Goal: Task Accomplishment & Management: Manage account settings

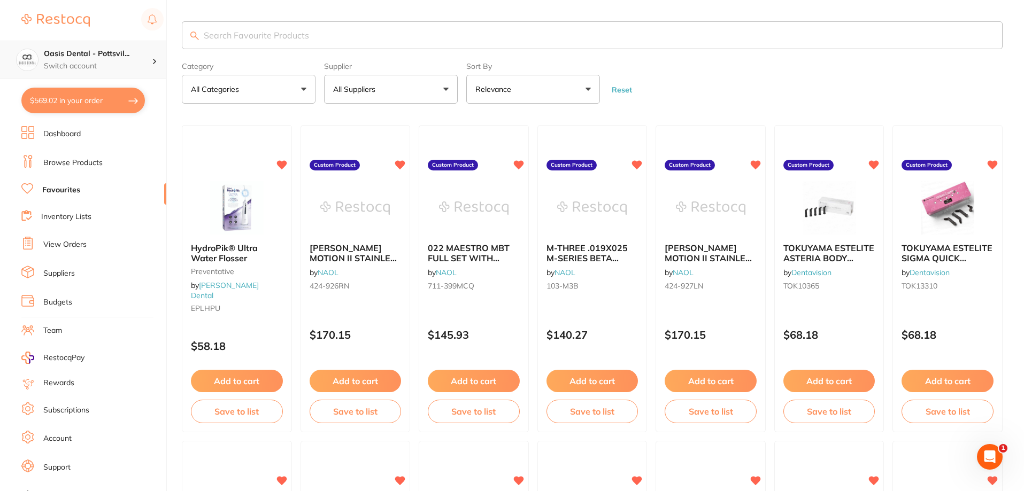
click at [101, 53] on h4 "Oasis Dental - Pottsvil..." at bounding box center [98, 54] width 108 height 11
click at [95, 94] on h4 "Oasis Dental - [GEOGRAPHIC_DATA]" at bounding box center [92, 92] width 102 height 21
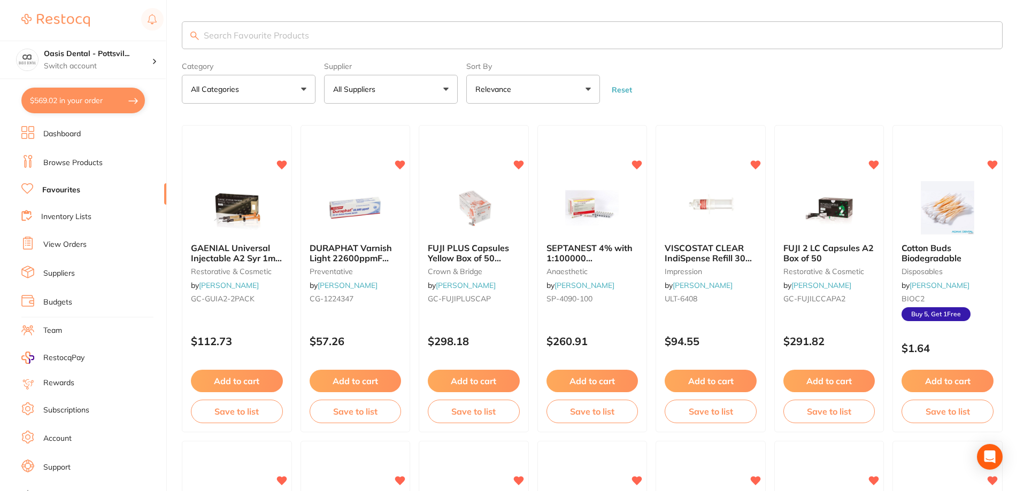
click at [70, 189] on link "Favourites" at bounding box center [61, 190] width 38 height 11
click at [262, 33] on input "search" at bounding box center [592, 35] width 820 height 28
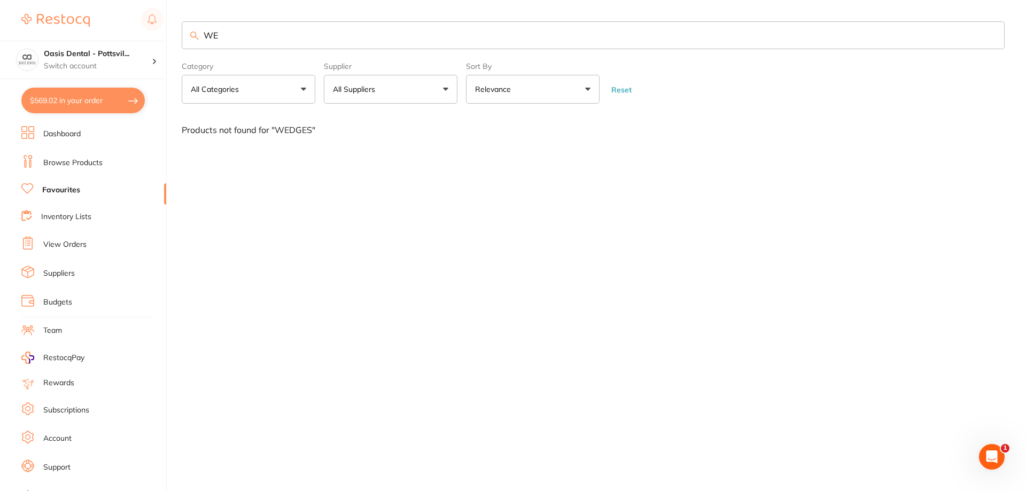
type input "W"
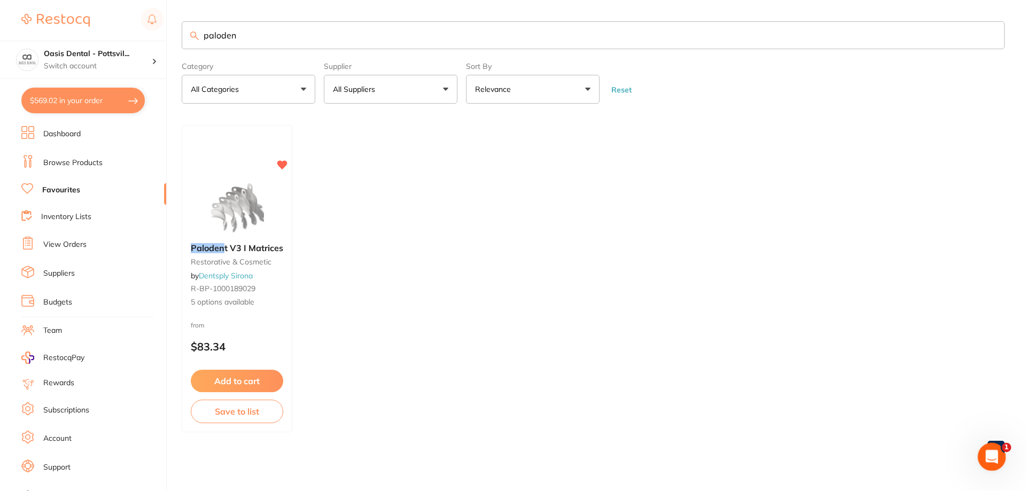
type input "paloden"
click at [995, 455] on icon "Open Intercom Messenger" at bounding box center [991, 456] width 18 height 18
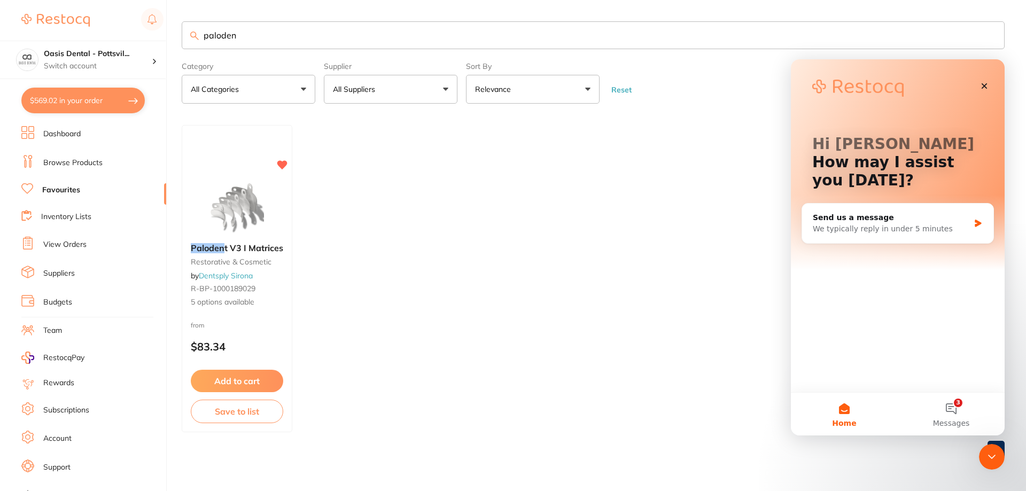
click at [909, 326] on div "Hi David 👋 How may I assist you today? Send us a message We typically reply in …" at bounding box center [898, 225] width 214 height 333
click at [949, 407] on button "3 Messages" at bounding box center [951, 414] width 107 height 43
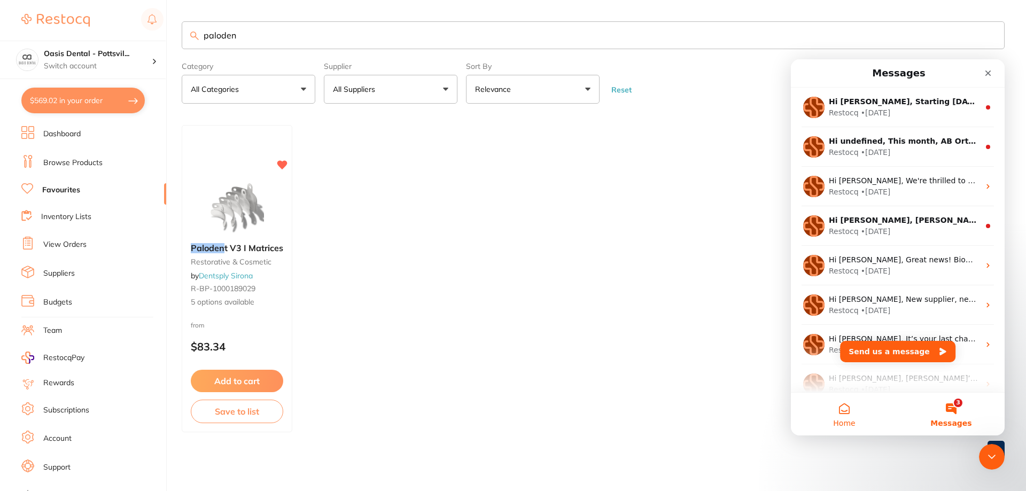
click at [847, 409] on button "Home" at bounding box center [844, 414] width 107 height 43
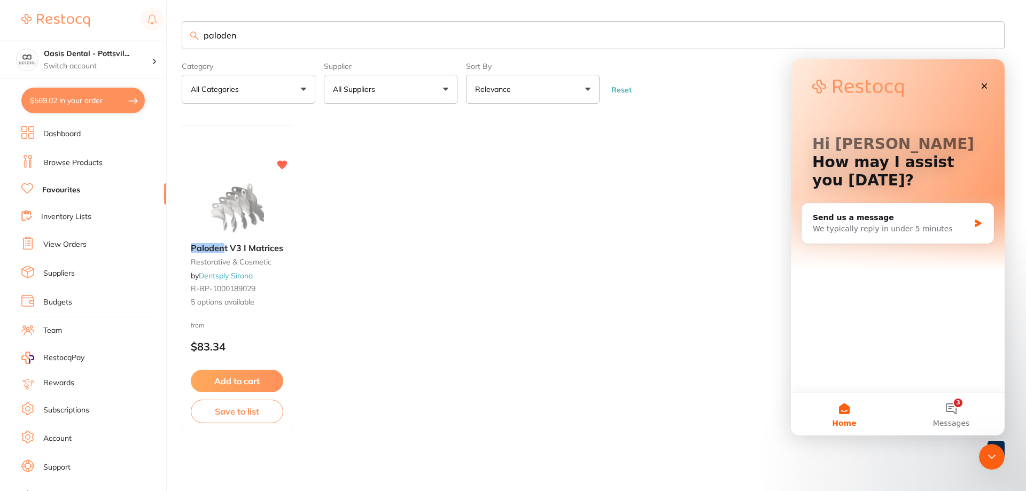
click at [888, 301] on div "Hi David 👋 How may I assist you today? Send us a message We typically reply in …" at bounding box center [898, 225] width 214 height 333
click at [980, 226] on icon "Intercom messenger" at bounding box center [978, 223] width 9 height 9
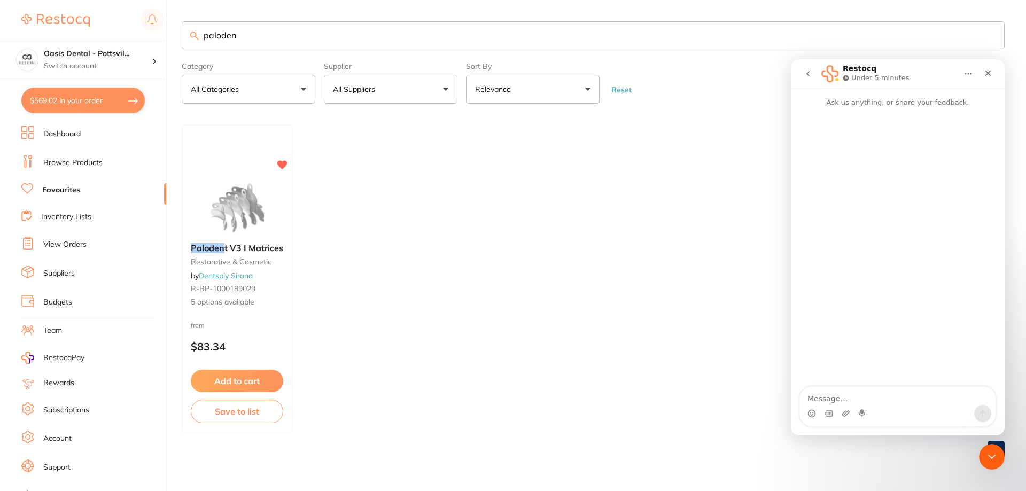
click at [853, 401] on textarea "Message…" at bounding box center [898, 396] width 196 height 18
type textarea "I cant seem to find one of my products that"
click at [989, 72] on icon "Close" at bounding box center [989, 74] width 6 height 6
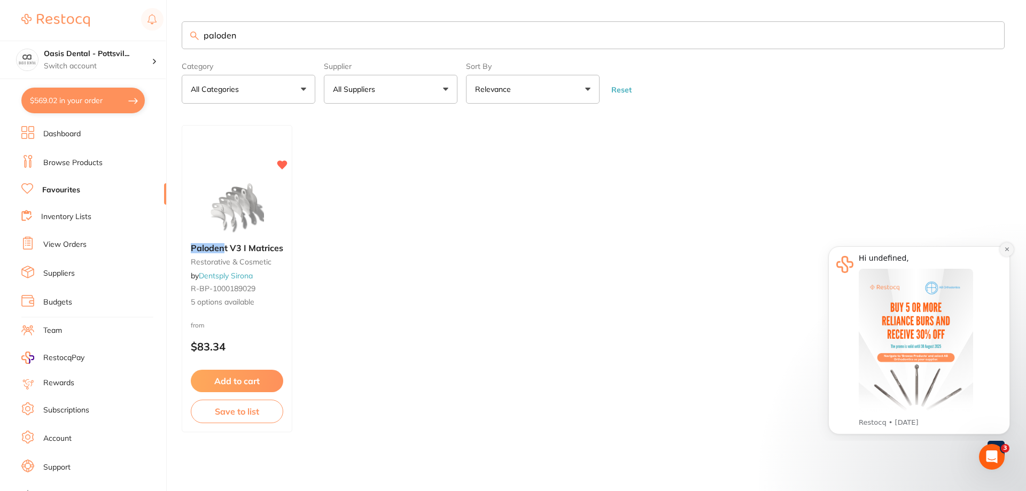
click at [1008, 250] on icon "Dismiss notification" at bounding box center [1007, 249] width 6 height 6
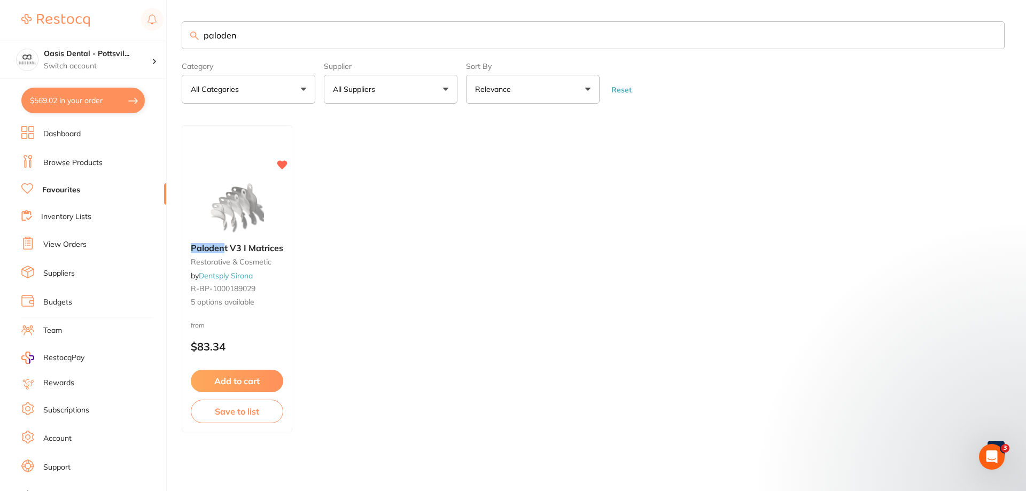
click at [72, 246] on link "View Orders" at bounding box center [64, 244] width 43 height 11
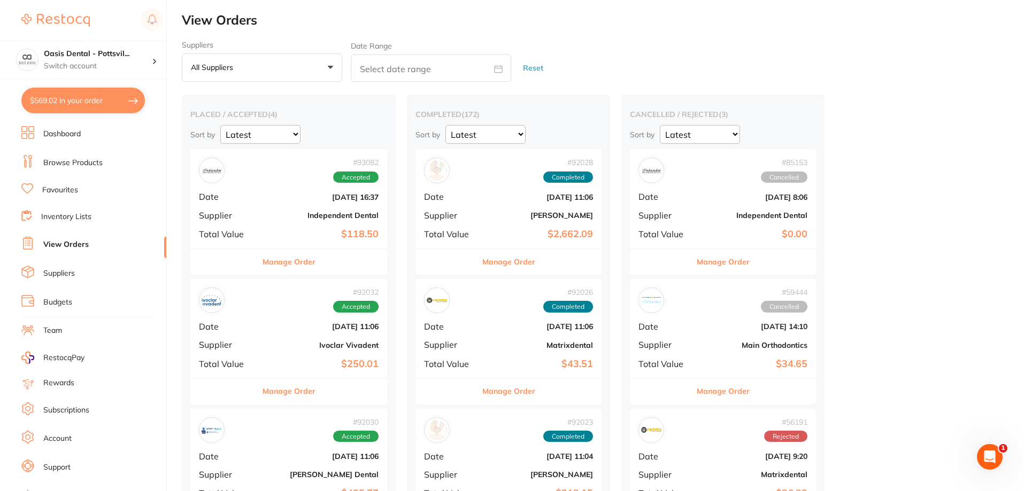
click at [525, 134] on select "Latest Notification" at bounding box center [485, 134] width 80 height 19
click at [554, 122] on div "completed ( 172 ) Sort by Latest Notification" at bounding box center [508, 127] width 186 height 35
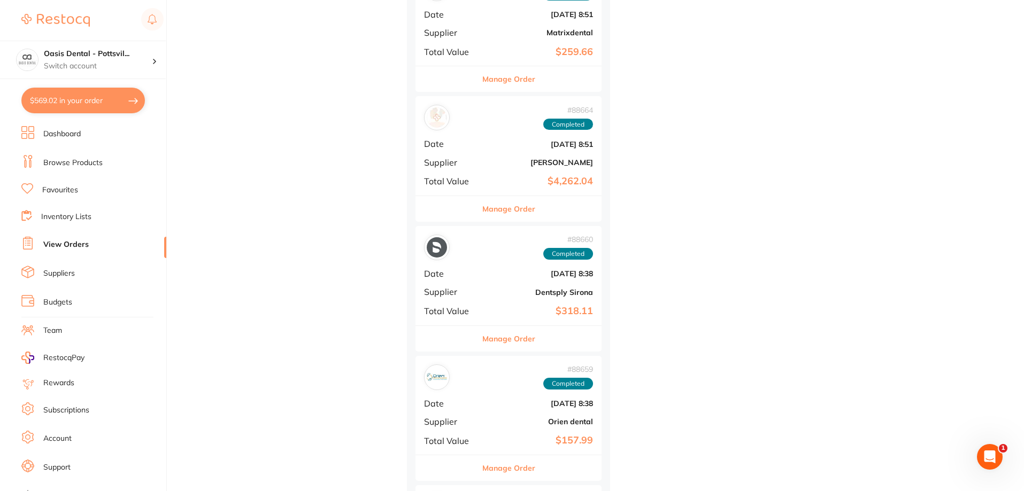
scroll to position [1283, 0]
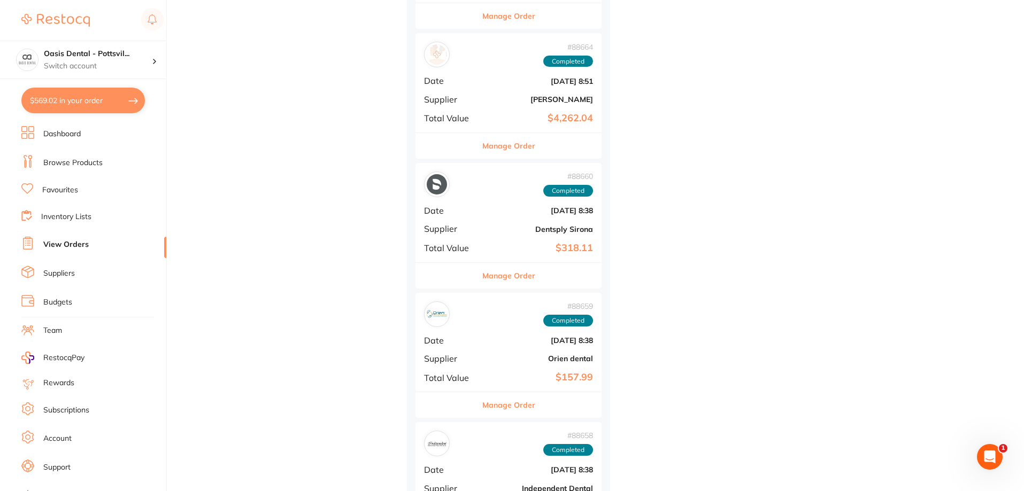
click at [518, 231] on b "Dentsply Sirona" at bounding box center [539, 229] width 107 height 9
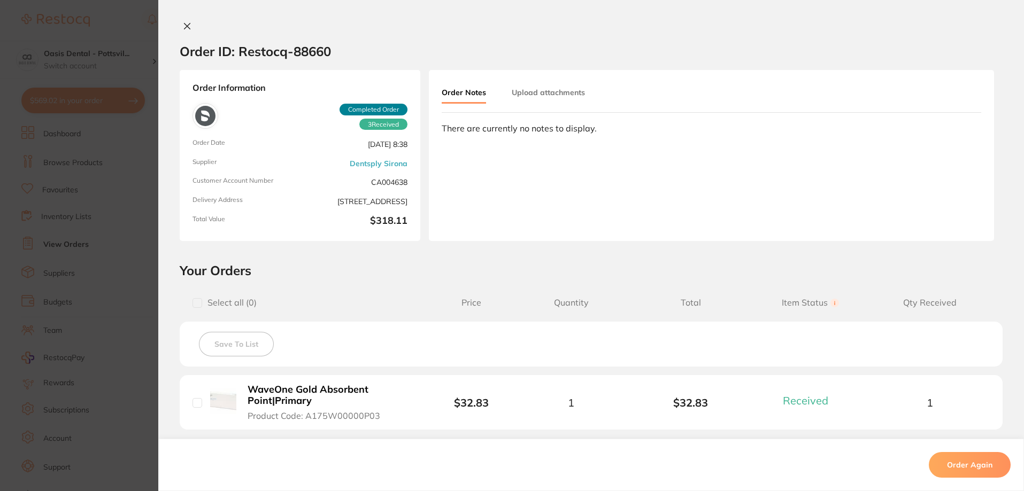
click at [184, 26] on icon at bounding box center [187, 27] width 6 height 6
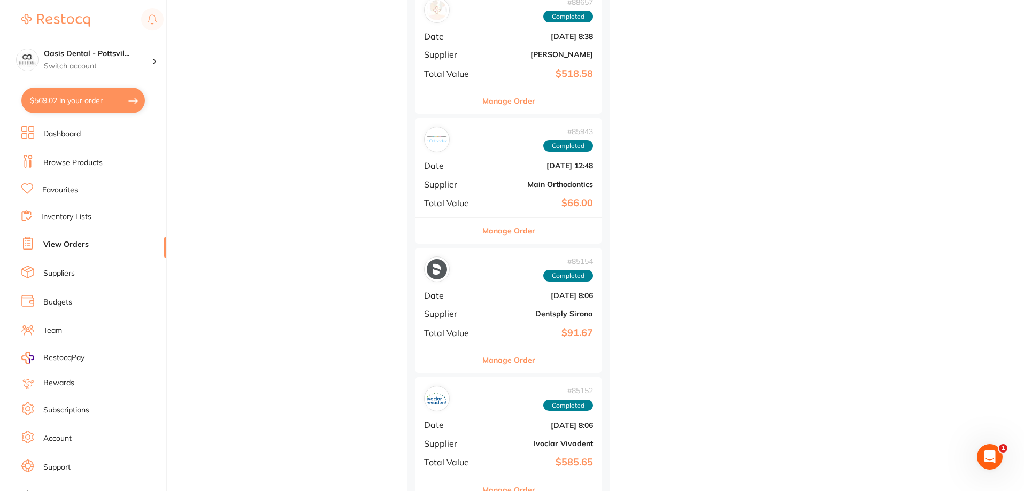
scroll to position [1871, 0]
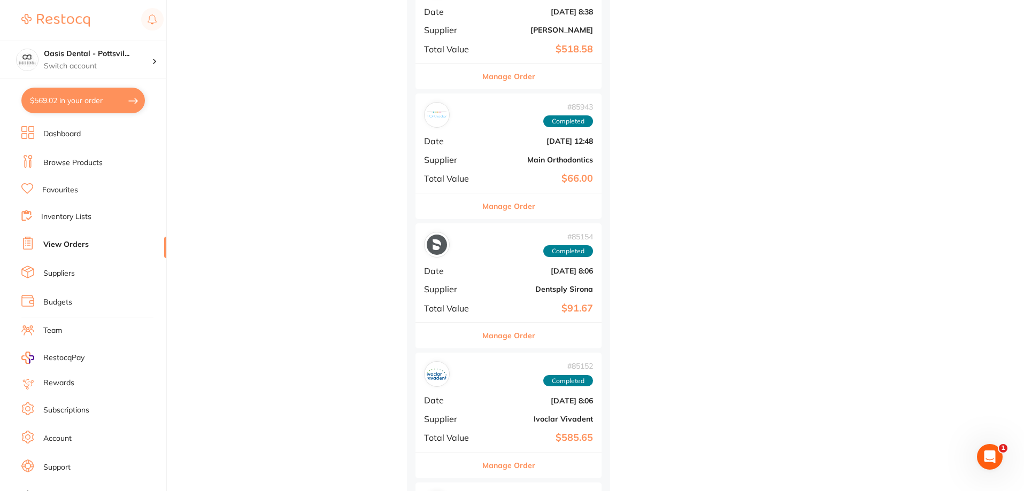
click at [518, 296] on div "# 85154 Completed Date Jul 2 2025, 8:06 Supplier Dentsply Sirona Total Value $9…" at bounding box center [508, 272] width 186 height 99
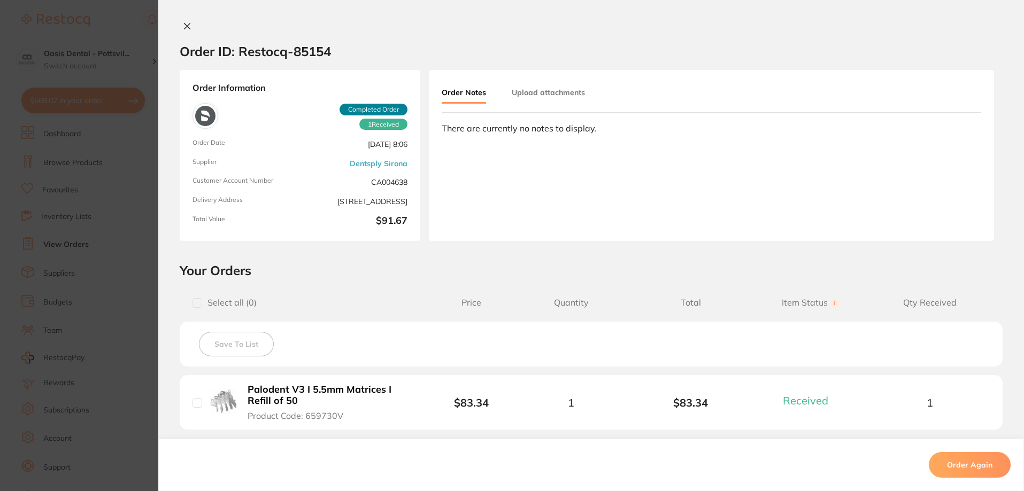
click at [184, 24] on icon at bounding box center [187, 27] width 6 height 6
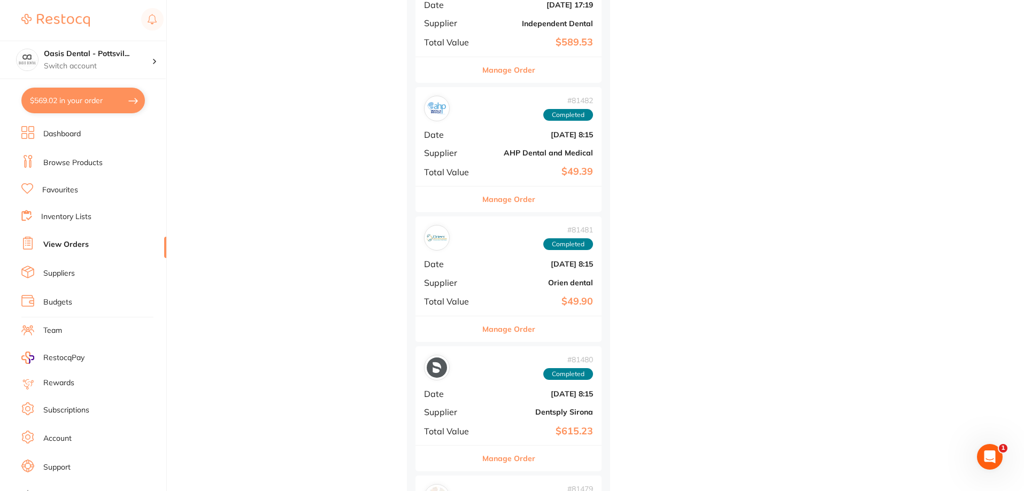
scroll to position [3634, 0]
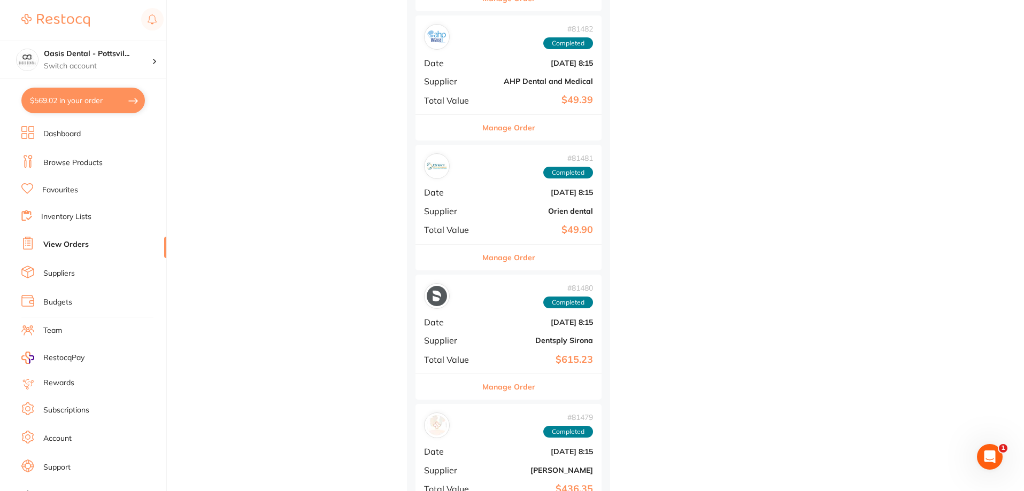
click at [508, 333] on div "# 81480 Completed Date Jun 2 2025, 8:15 Supplier Dentsply Sirona Total Value $6…" at bounding box center [508, 324] width 186 height 99
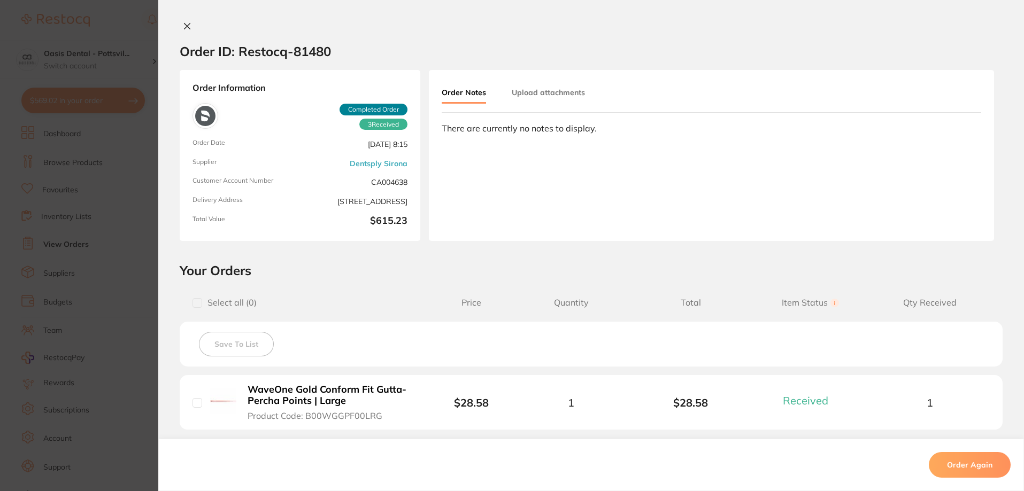
click at [184, 26] on icon at bounding box center [187, 27] width 6 height 6
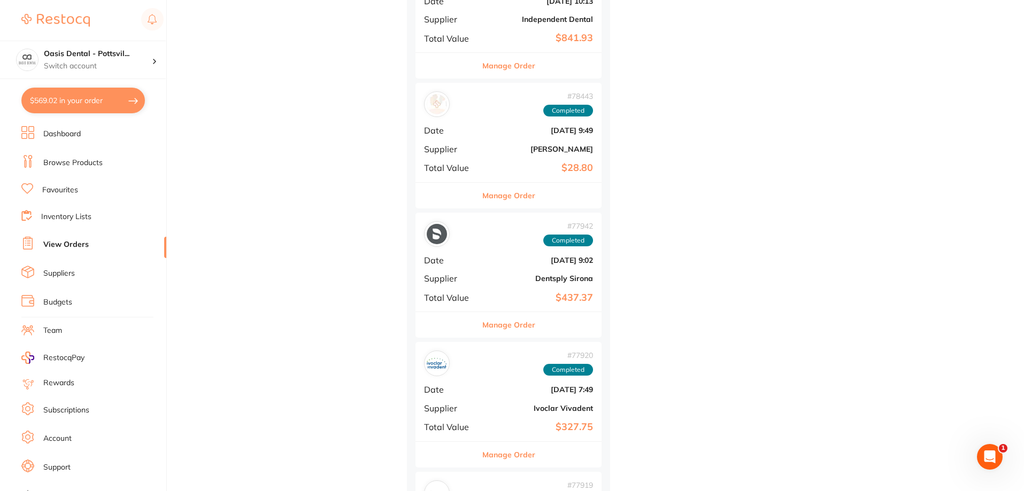
scroll to position [4864, 0]
click at [496, 285] on div "# 77942 Completed Date May 1 2025, 9:02 Supplier Dentsply Sirona Total Value $4…" at bounding box center [508, 261] width 186 height 99
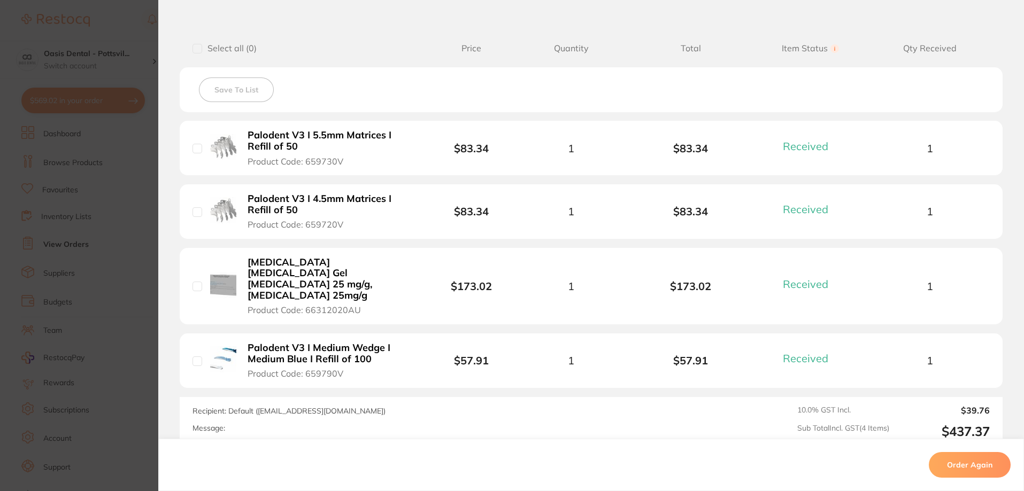
scroll to position [267, 0]
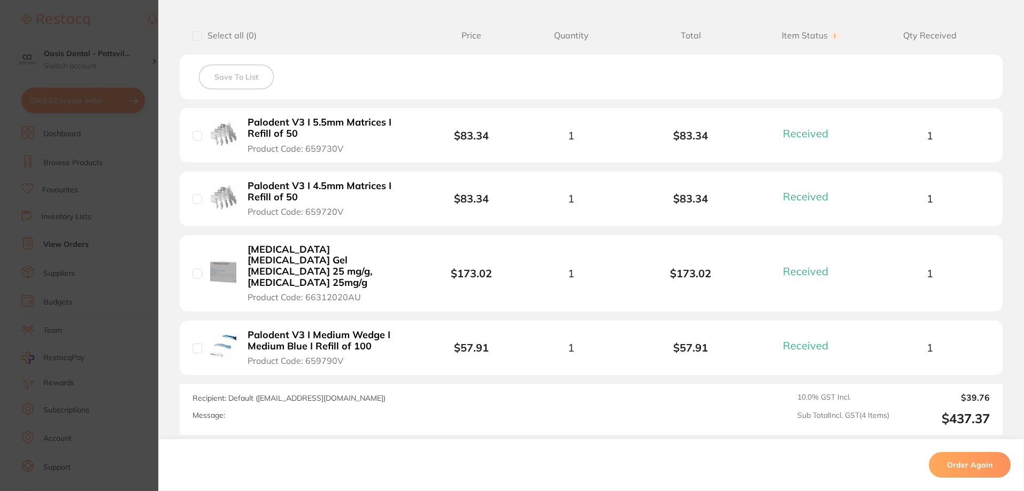
drag, startPoint x: 303, startPoint y: 340, endPoint x: 327, endPoint y: 338, distance: 23.6
click at [330, 356] on span "Product Code: 659790V" at bounding box center [295, 361] width 96 height 10
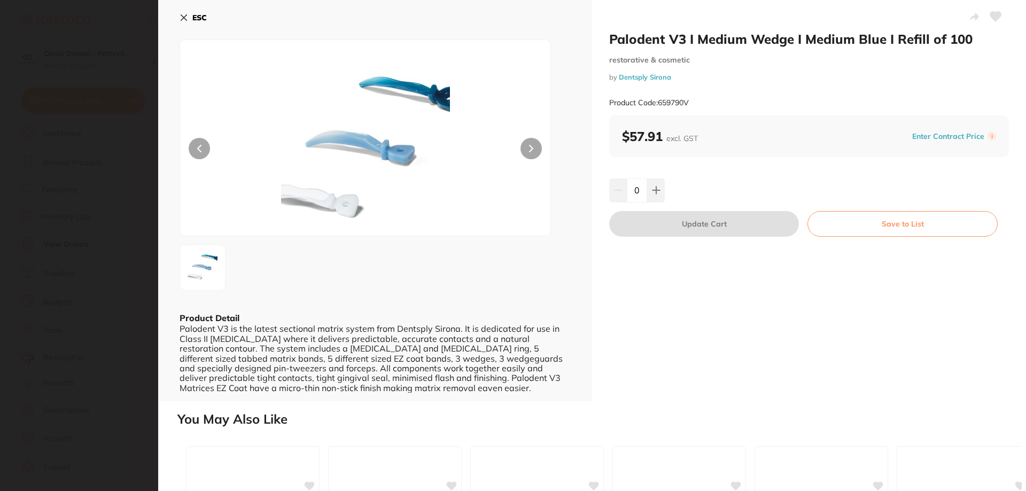
scroll to position [0, 0]
click at [990, 17] on icon at bounding box center [995, 17] width 11 height 10
click at [660, 187] on button at bounding box center [656, 191] width 18 height 24
type input "1"
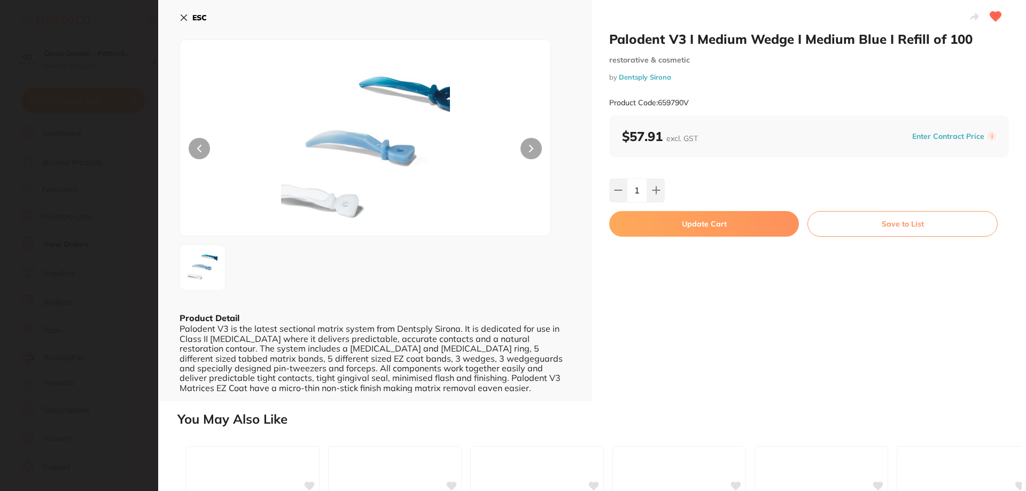
click at [709, 227] on button "Update Cart" at bounding box center [704, 224] width 190 height 26
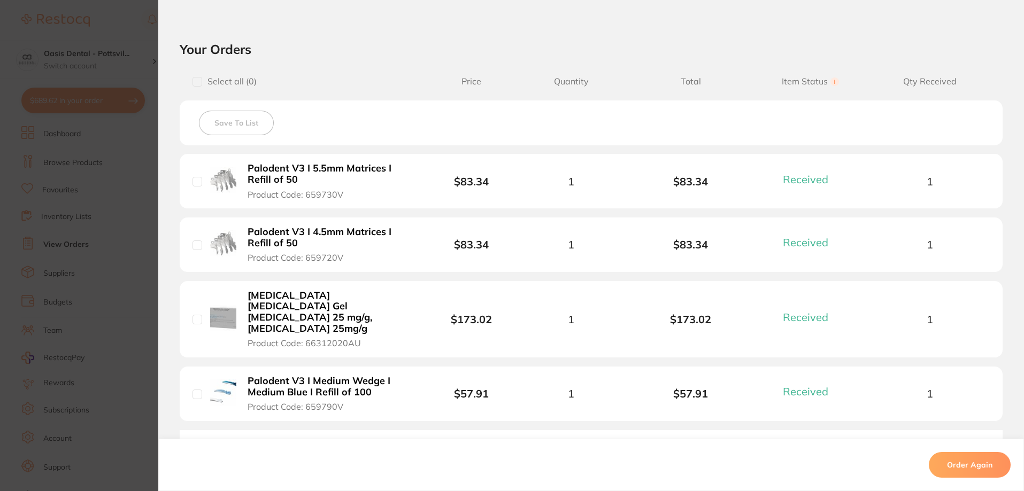
scroll to position [107, 0]
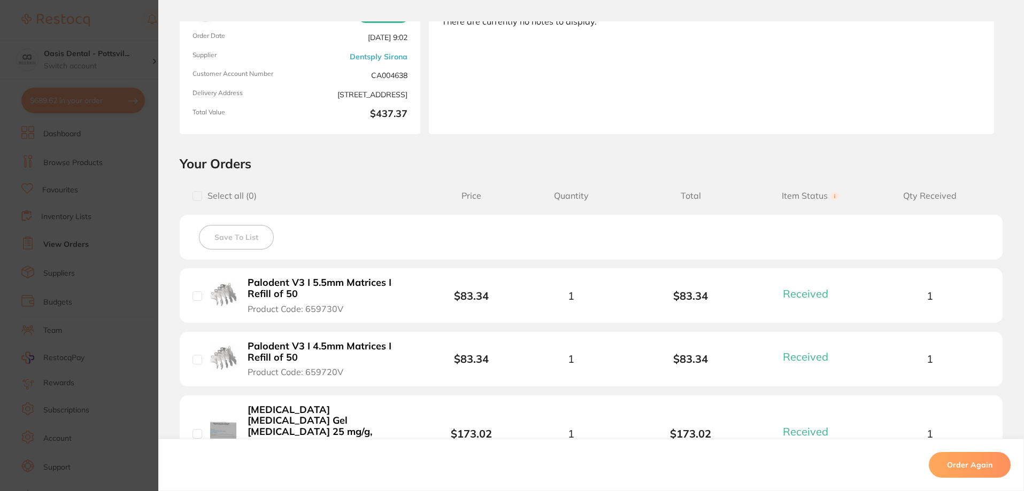
click at [63, 191] on section "Order ID: Restocq- 77942 Order Information 4 Received Completed Order Order Dat…" at bounding box center [512, 245] width 1024 height 491
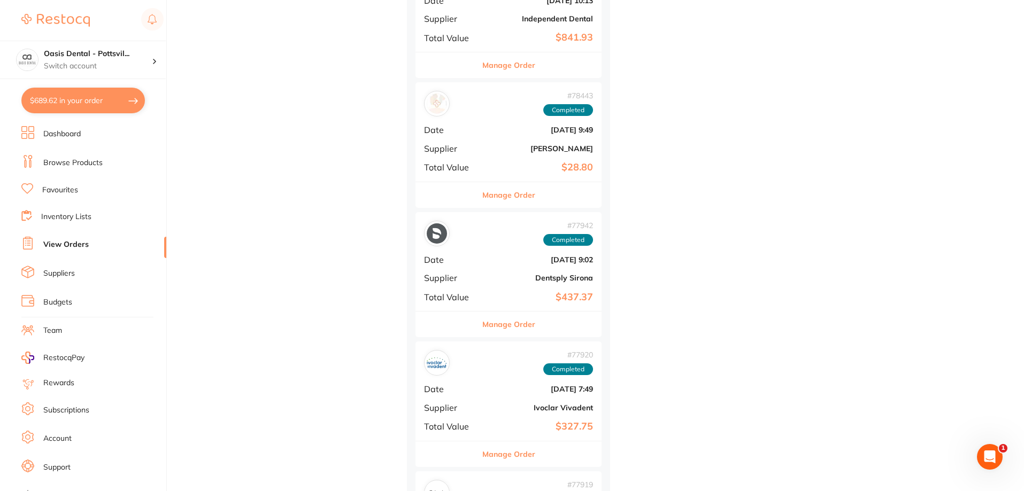
click at [89, 103] on button "$689.62 in your order" at bounding box center [82, 101] width 123 height 26
checkbox input "true"
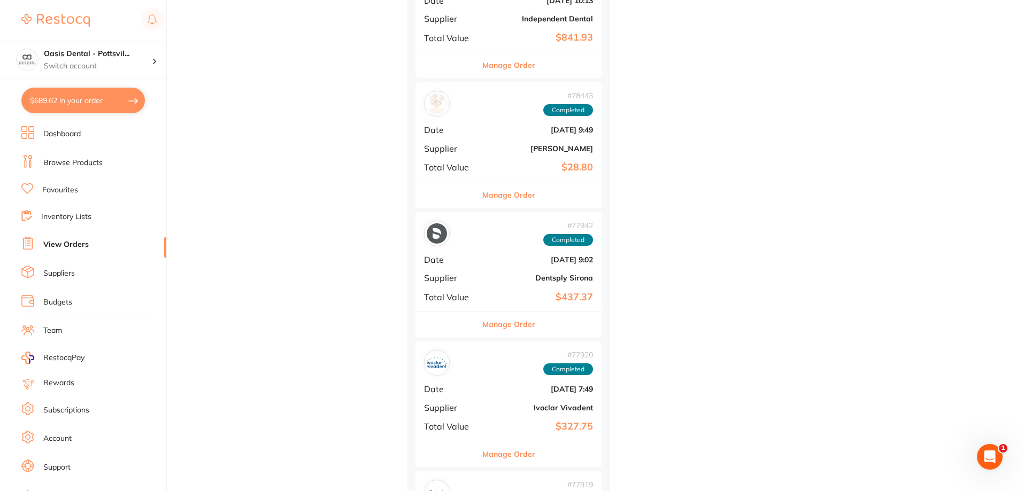
checkbox input "true"
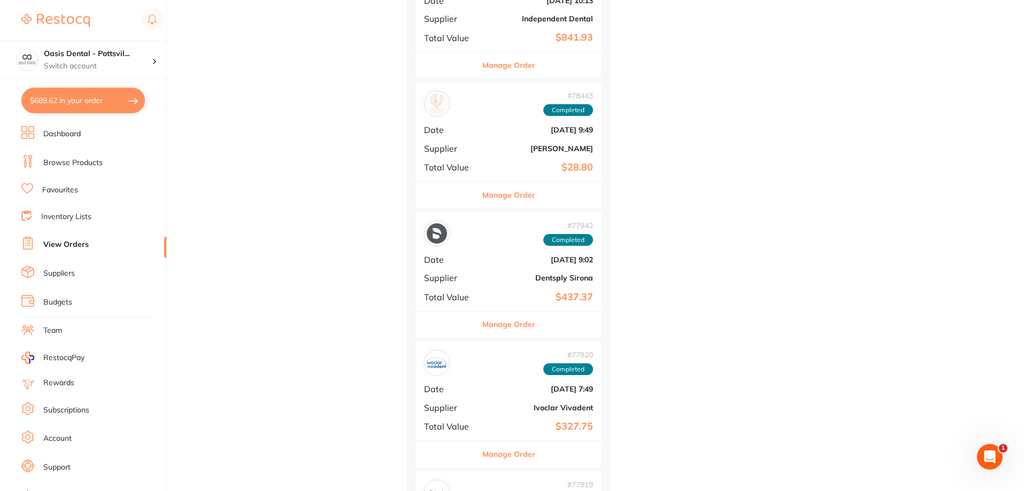
checkbox input "true"
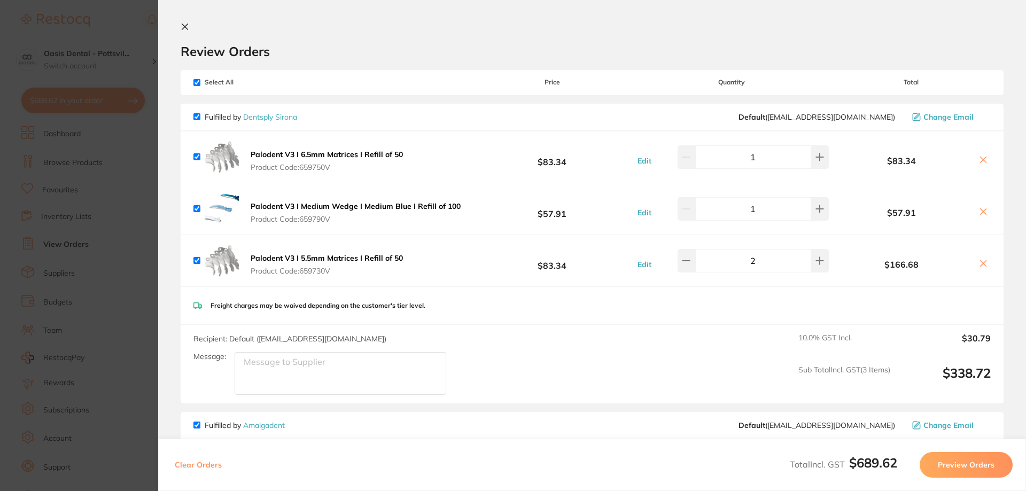
click at [180, 26] on section "Review Orders Your orders are being processed and we will notify you once we ha…" at bounding box center [592, 245] width 868 height 491
click at [186, 27] on icon at bounding box center [185, 27] width 6 height 6
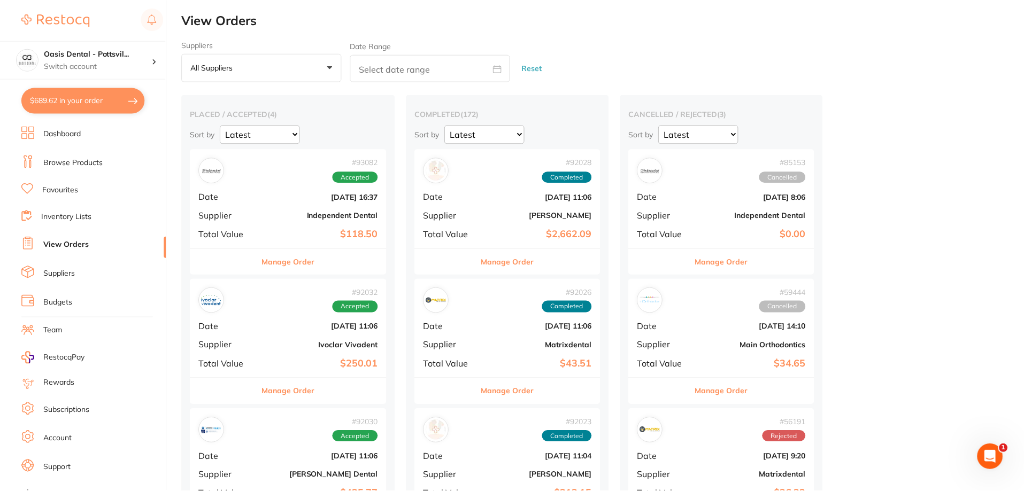
scroll to position [4864, 0]
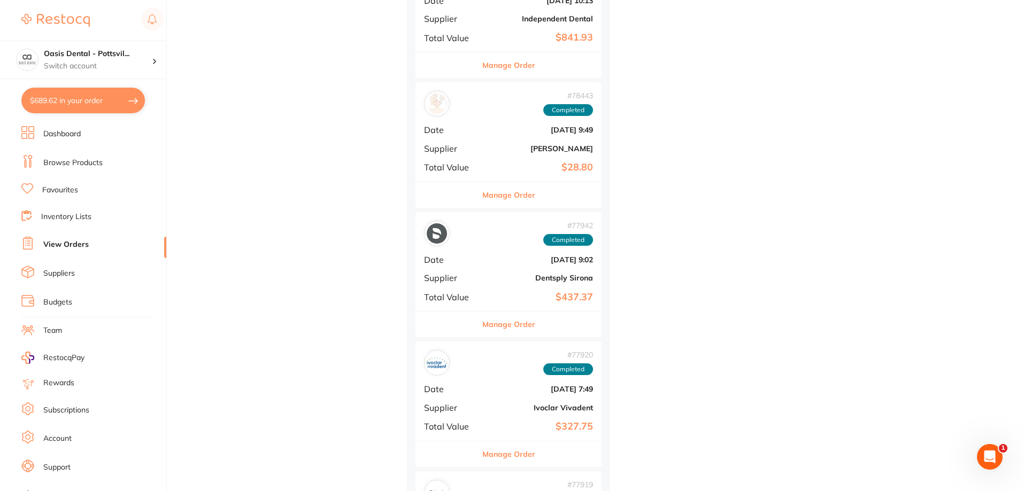
click at [72, 190] on link "Favourites" at bounding box center [60, 190] width 36 height 11
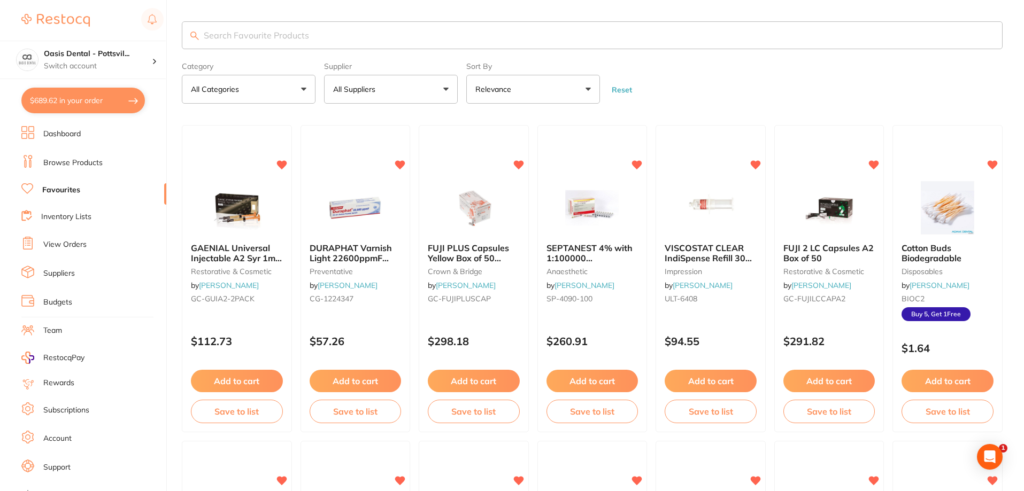
click at [254, 34] on input "search" at bounding box center [592, 35] width 820 height 28
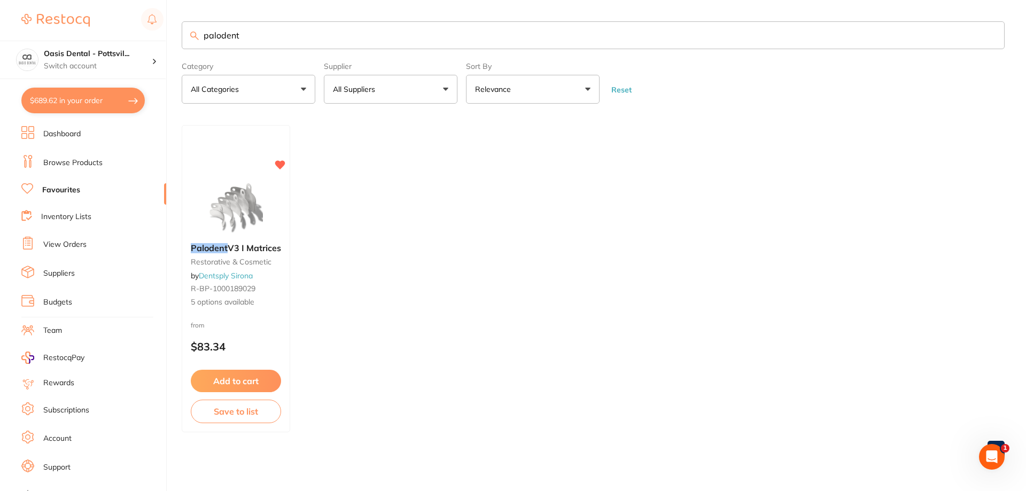
click at [87, 98] on button "$689.62 in your order" at bounding box center [82, 101] width 123 height 26
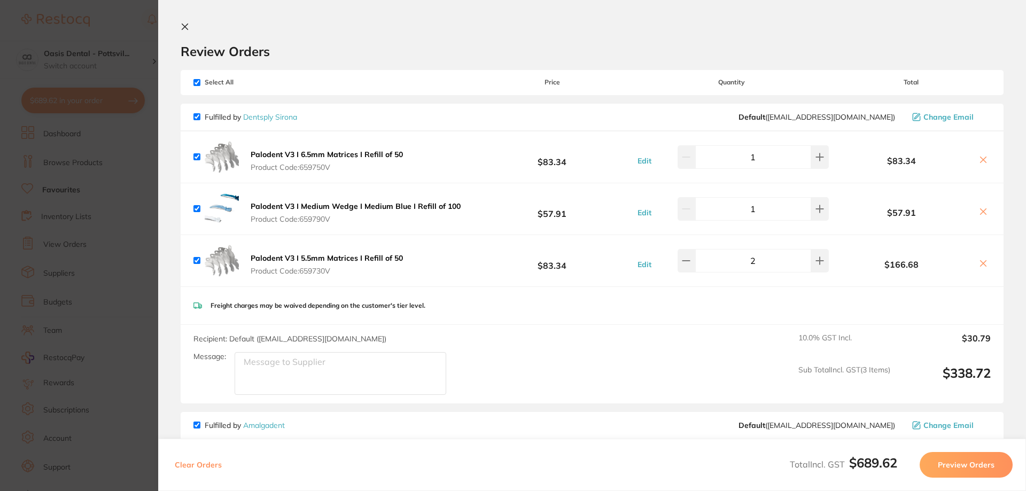
click at [182, 25] on icon at bounding box center [185, 27] width 6 height 6
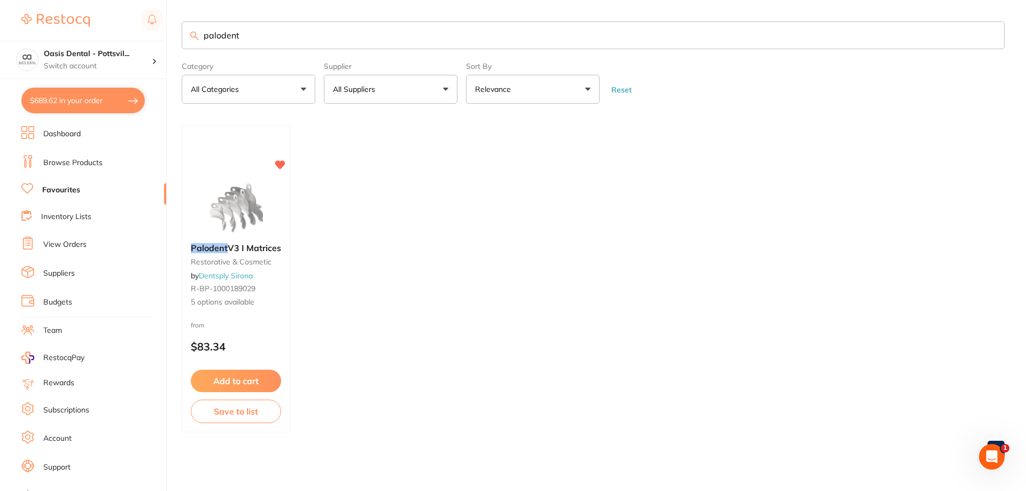
click at [255, 37] on input "palodent" at bounding box center [593, 35] width 823 height 28
click at [272, 311] on div "Palodent V3 I Matrices restorative & cosmetic by Dentsply Sirona R-BP-100018902…" at bounding box center [236, 276] width 109 height 82
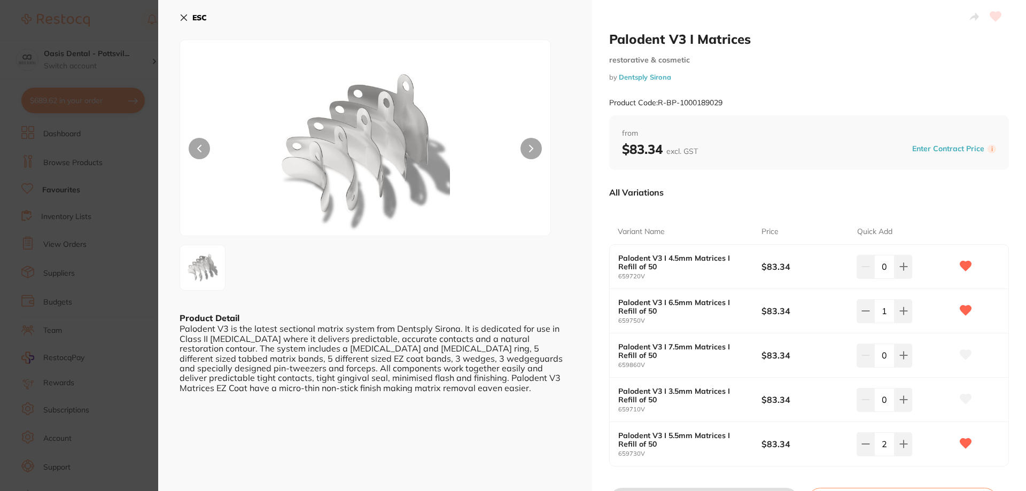
click at [180, 14] on icon at bounding box center [184, 17] width 9 height 9
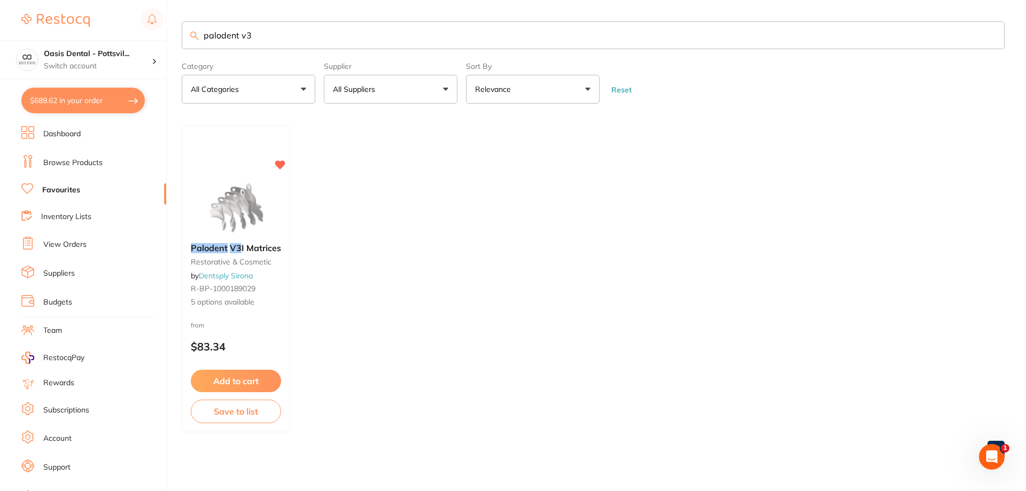
drag, startPoint x: 265, startPoint y: 33, endPoint x: 188, endPoint y: 34, distance: 76.4
click at [188, 34] on input "palodent v3" at bounding box center [593, 35] width 823 height 28
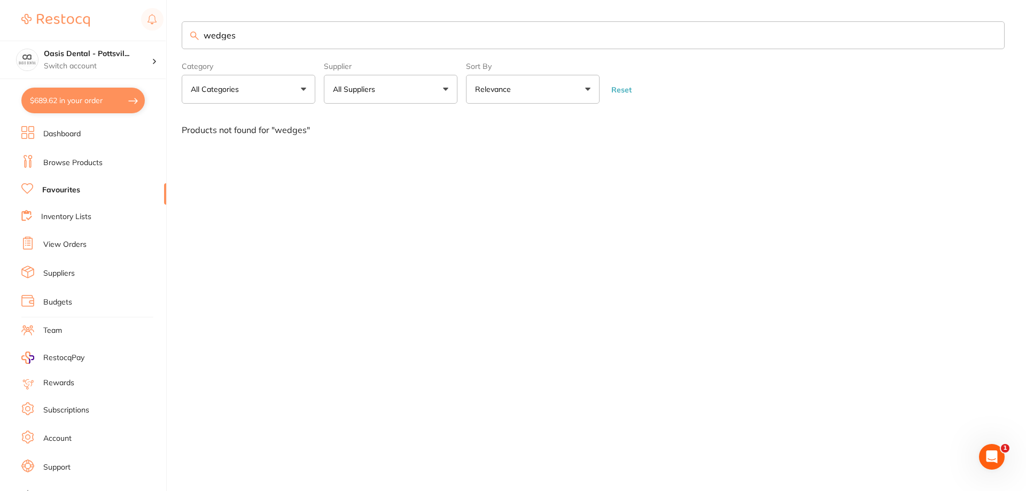
click at [69, 97] on button "$689.62 in your order" at bounding box center [82, 101] width 123 height 26
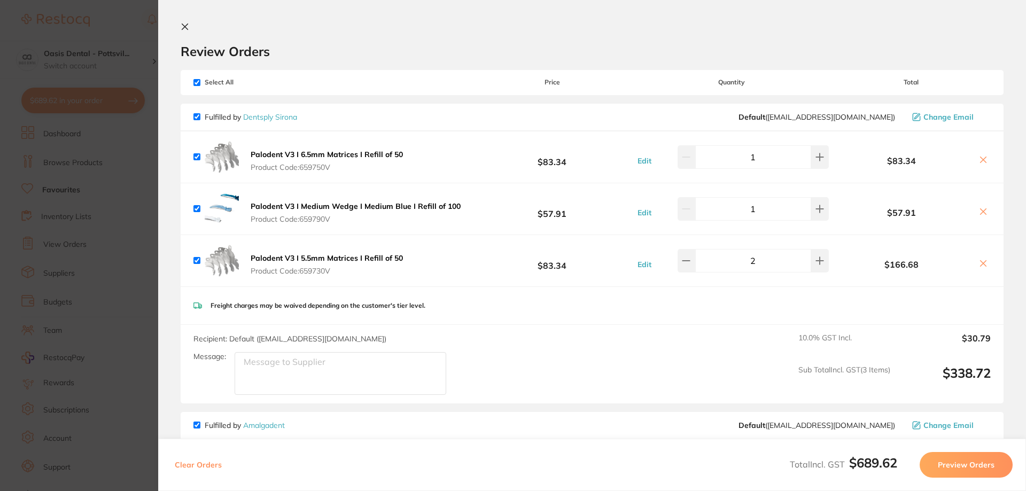
drag, startPoint x: 302, startPoint y: 219, endPoint x: 327, endPoint y: 219, distance: 24.6
click at [327, 219] on span "Product Code: 659790V" at bounding box center [356, 219] width 210 height 9
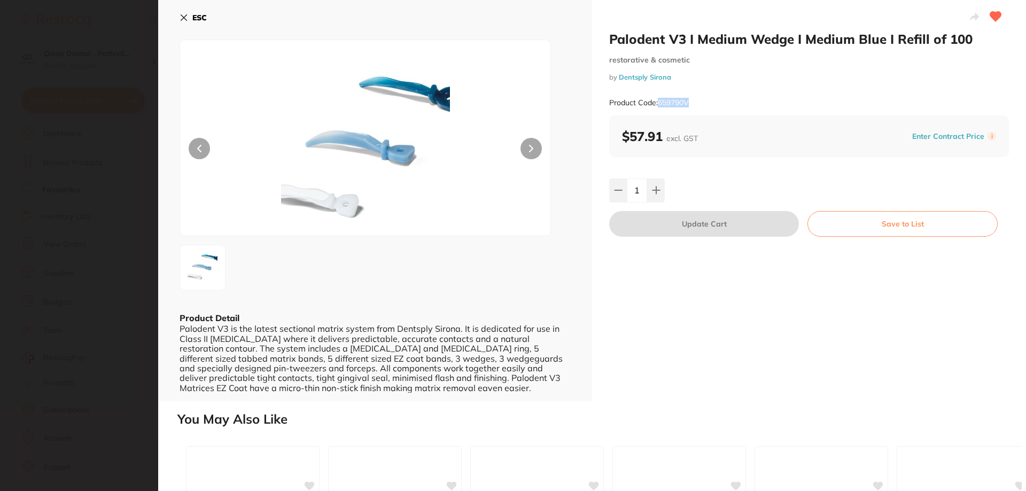
drag, startPoint x: 660, startPoint y: 102, endPoint x: 688, endPoint y: 103, distance: 28.9
click at [688, 103] on small "Product Code: 659790V" at bounding box center [649, 102] width 80 height 9
copy small "659790V"
click at [184, 19] on icon at bounding box center [184, 18] width 6 height 6
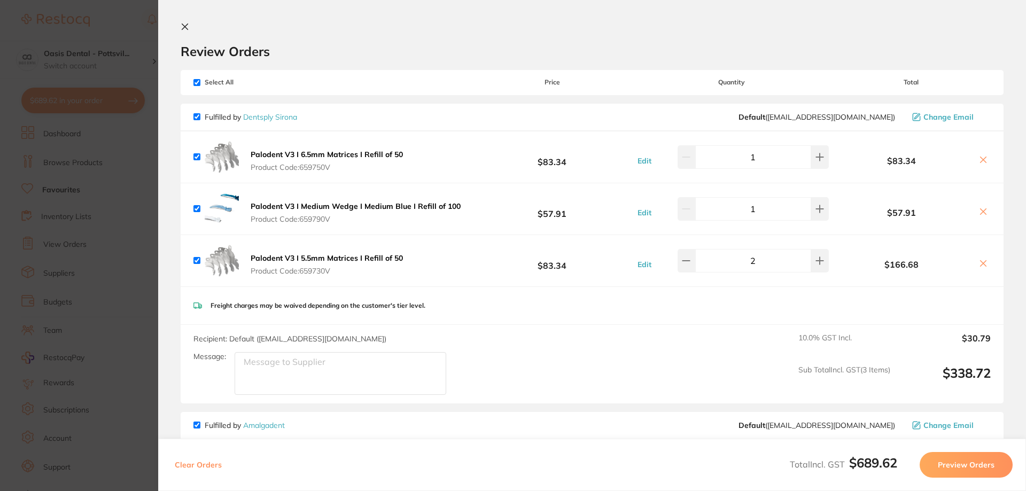
click at [186, 27] on icon at bounding box center [185, 26] width 9 height 9
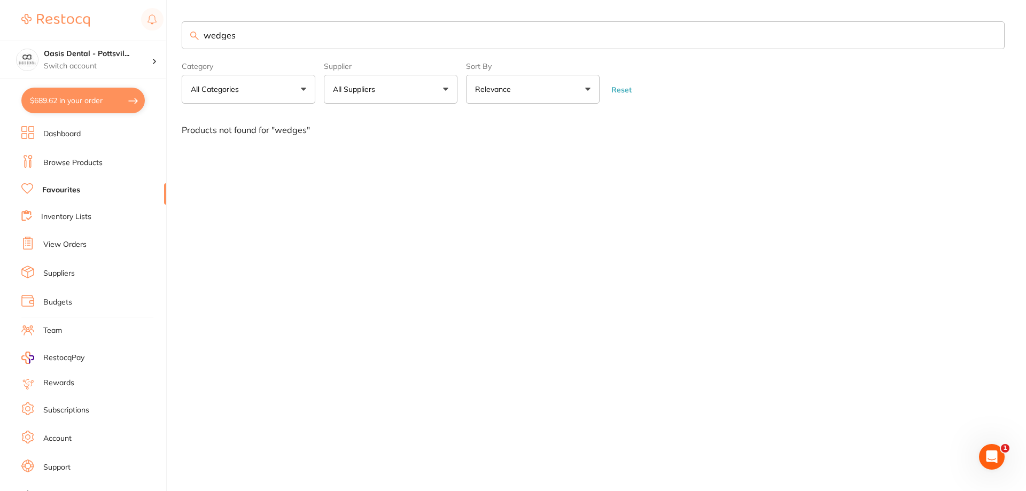
drag, startPoint x: 205, startPoint y: 36, endPoint x: 270, endPoint y: 37, distance: 65.8
click at [270, 37] on input "wedges" at bounding box center [593, 35] width 823 height 28
drag, startPoint x: 250, startPoint y: 36, endPoint x: 229, endPoint y: 33, distance: 21.1
paste input "659790V"
type input "659790V"
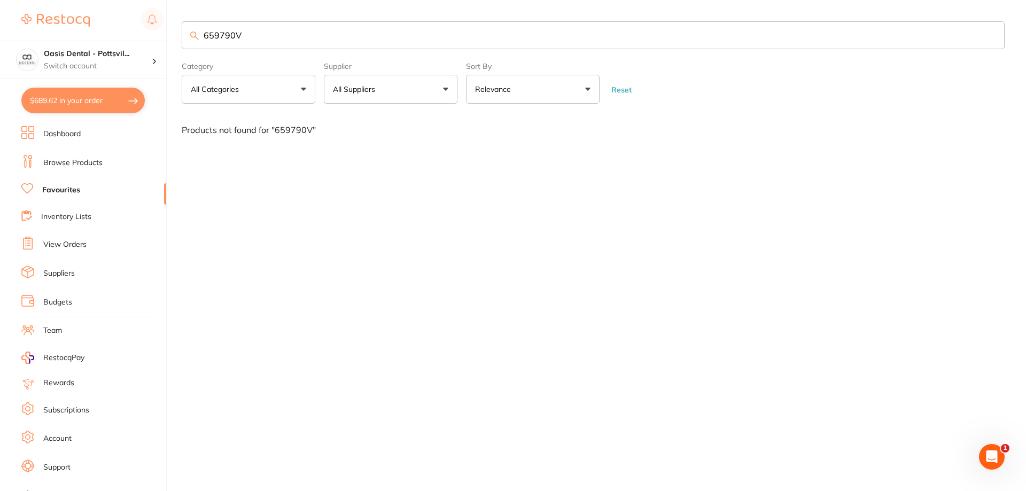
click at [81, 246] on link "View Orders" at bounding box center [64, 244] width 43 height 11
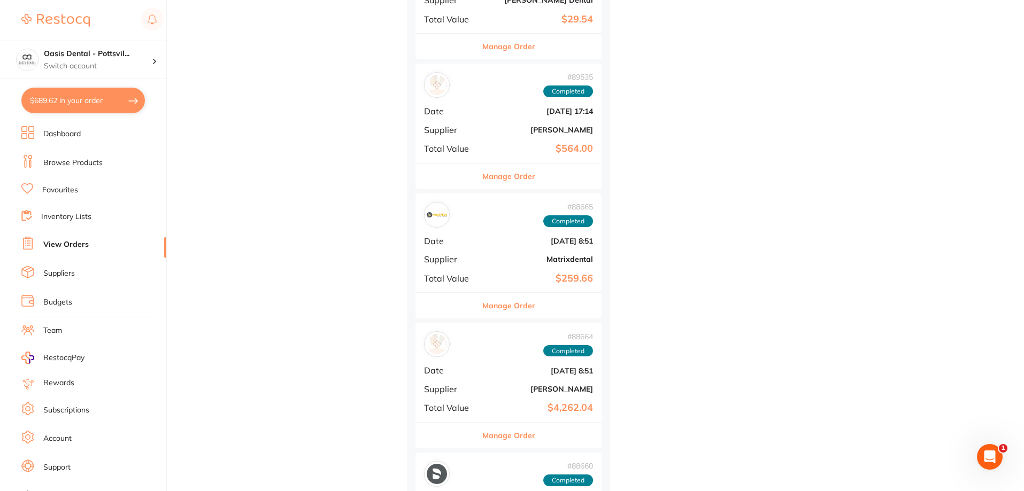
scroll to position [748, 0]
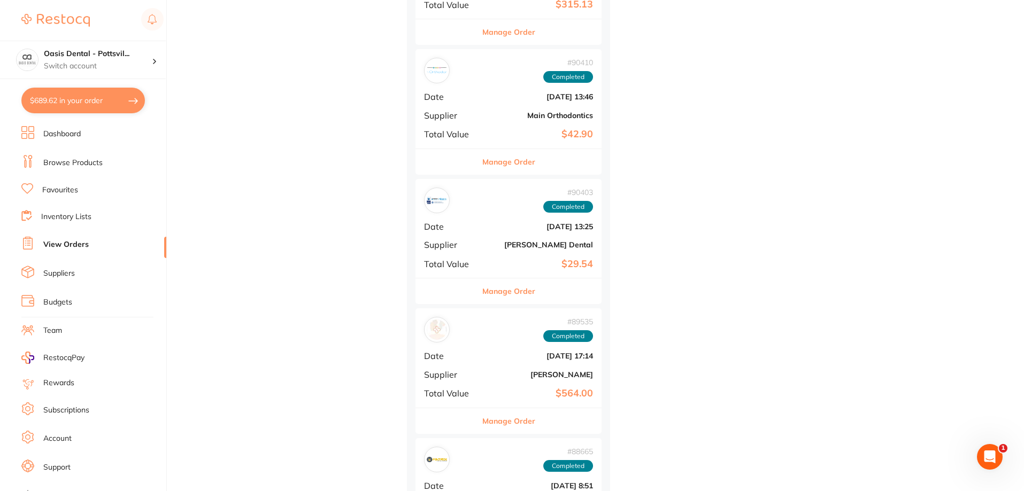
click at [74, 190] on link "Favourites" at bounding box center [60, 190] width 36 height 11
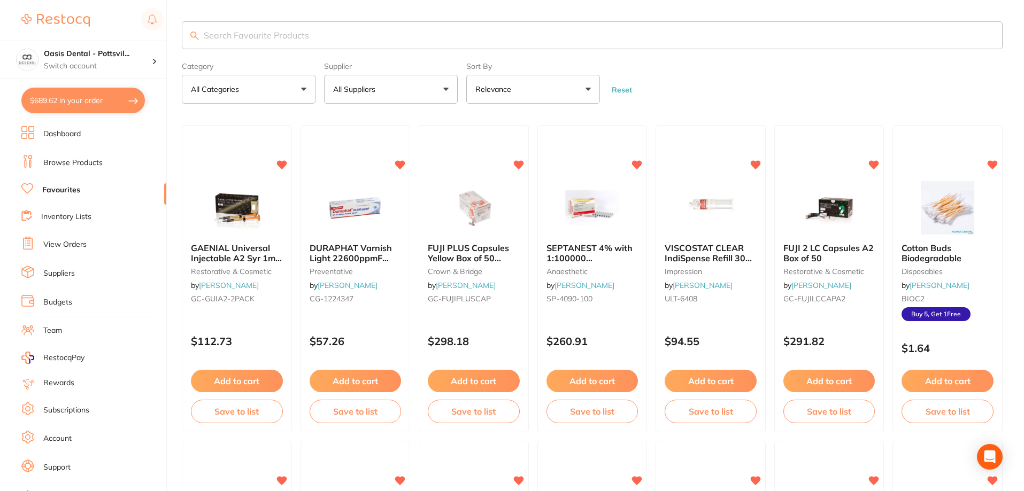
click at [249, 36] on input "search" at bounding box center [592, 35] width 820 height 28
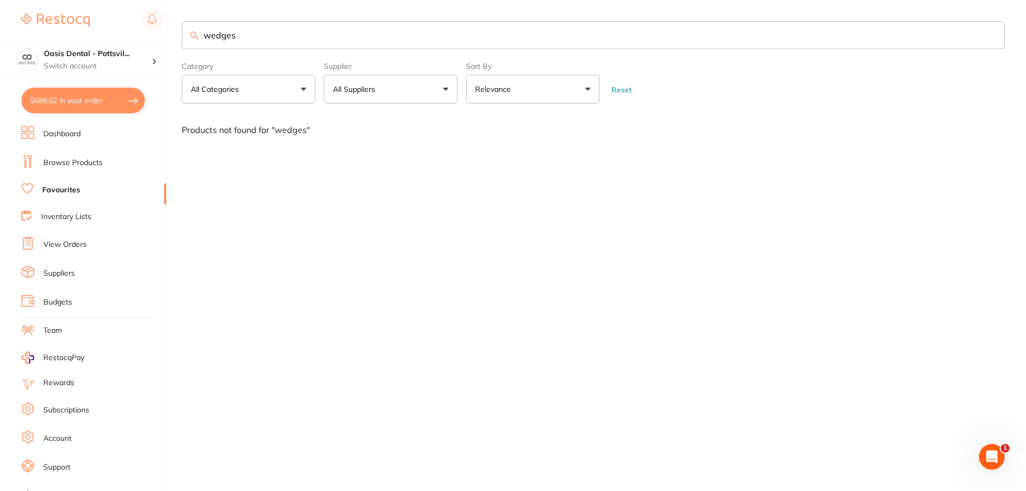
click at [100, 102] on button "$689.62 in your order" at bounding box center [82, 101] width 123 height 26
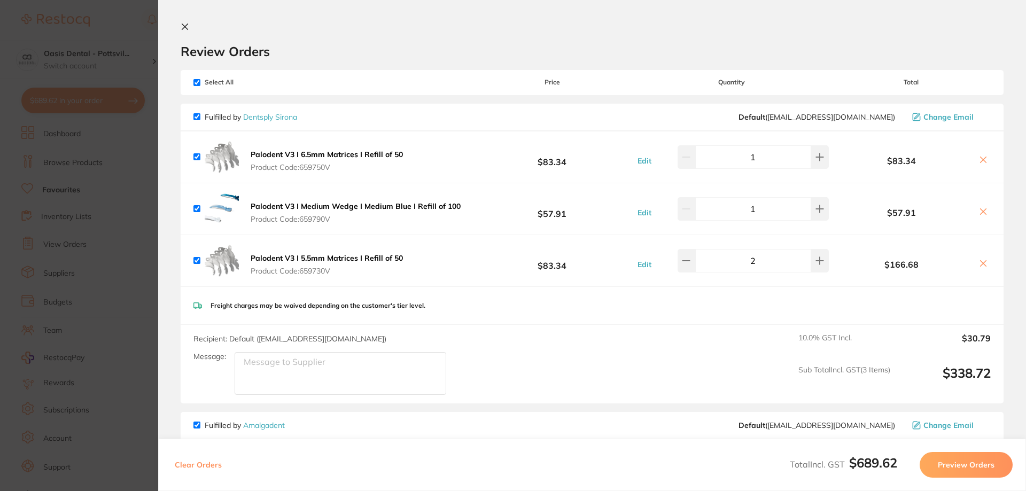
click at [182, 25] on icon at bounding box center [185, 26] width 9 height 9
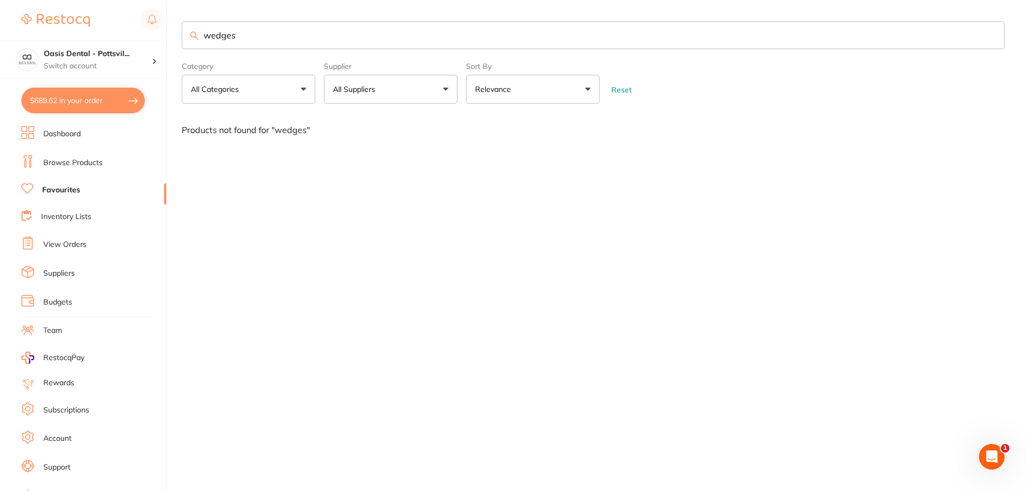
drag, startPoint x: 138, startPoint y: 35, endPoint x: 132, endPoint y: 34, distance: 6.6
click at [136, 35] on div "$689.62 Oasis Dental - Pottsvil... Switch account Oasis Dental - Pottsville $68…" at bounding box center [513, 245] width 1026 height 491
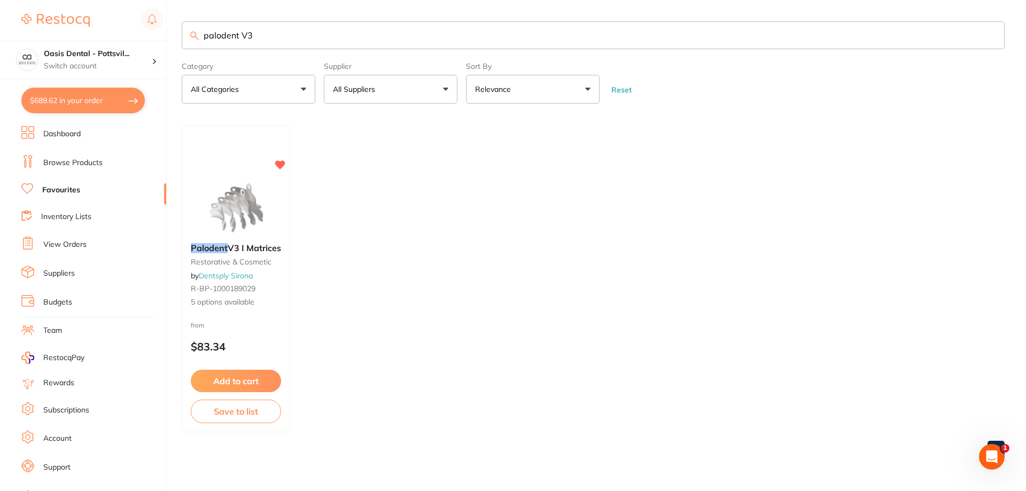
type input "palodent V3"
click at [77, 164] on link "Browse Products" at bounding box center [72, 163] width 59 height 11
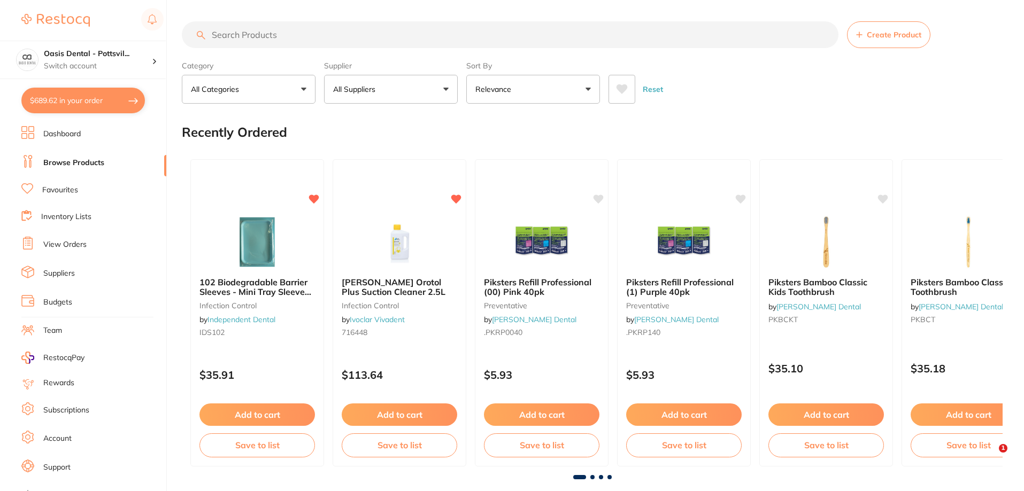
click at [250, 36] on input "search" at bounding box center [510, 34] width 656 height 27
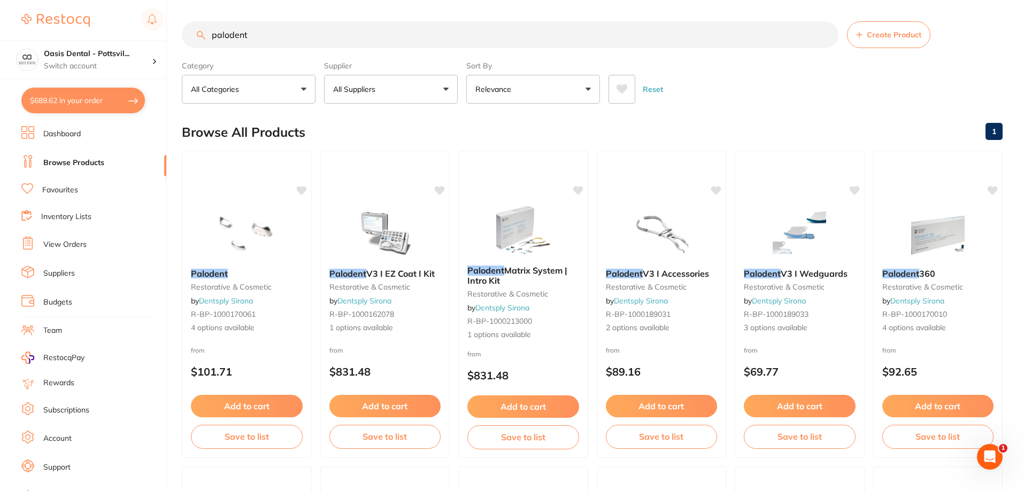
type input "palodent"
click at [378, 87] on button "All Suppliers" at bounding box center [391, 89] width 134 height 29
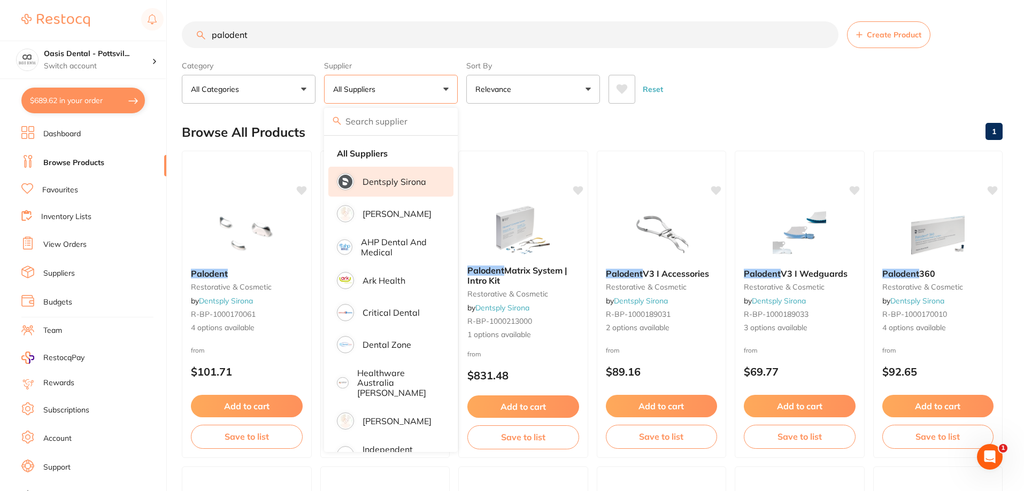
click at [365, 184] on p "Dentsply Sirona" at bounding box center [394, 182] width 64 height 10
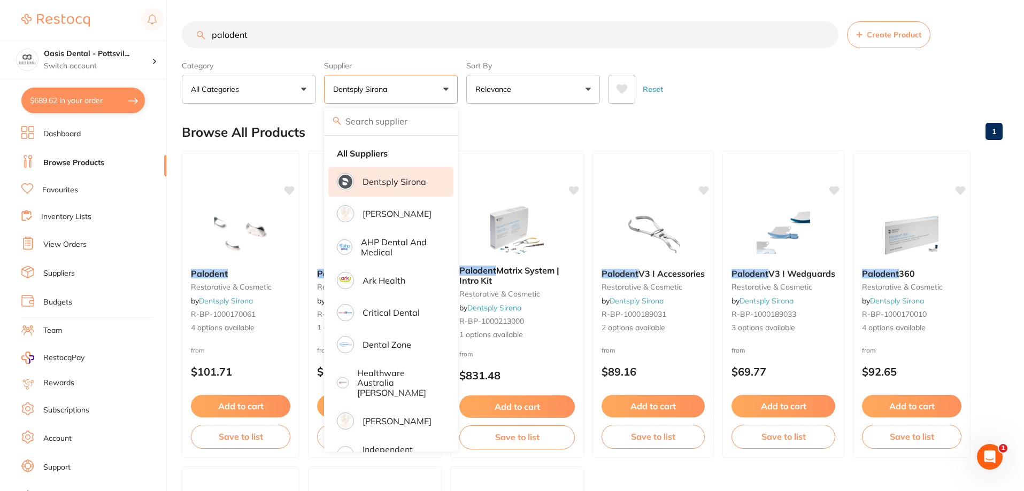
click at [542, 134] on div "Browse All Products 1" at bounding box center [592, 132] width 820 height 36
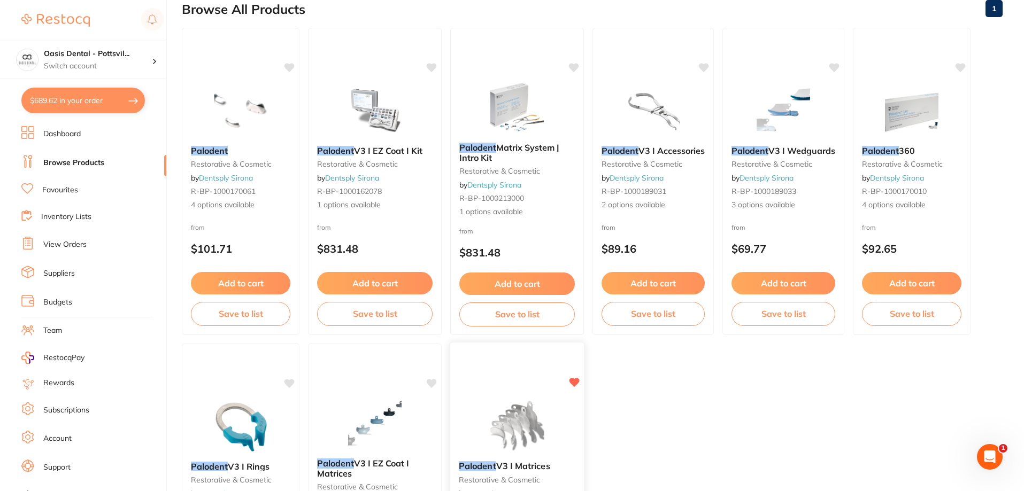
scroll to position [71, 0]
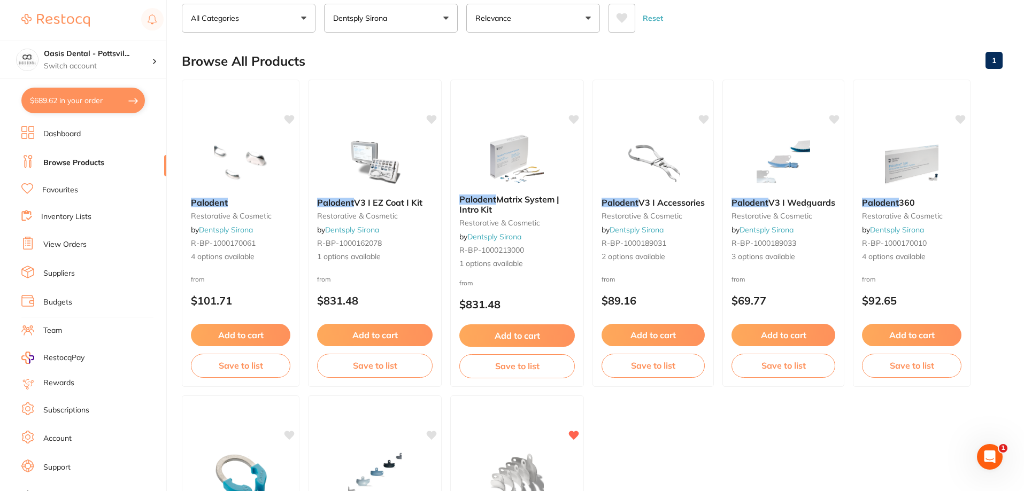
click at [85, 99] on button "$689.62 in your order" at bounding box center [82, 101] width 123 height 26
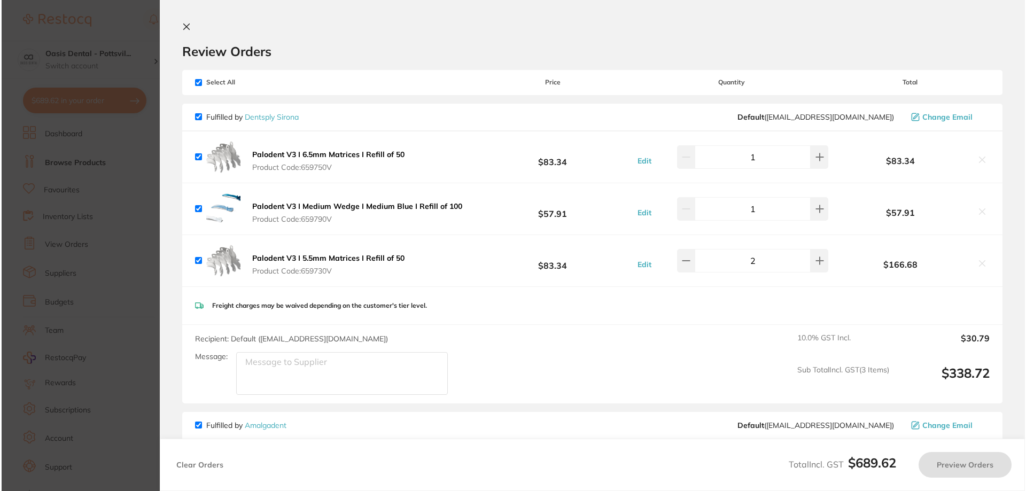
scroll to position [0, 0]
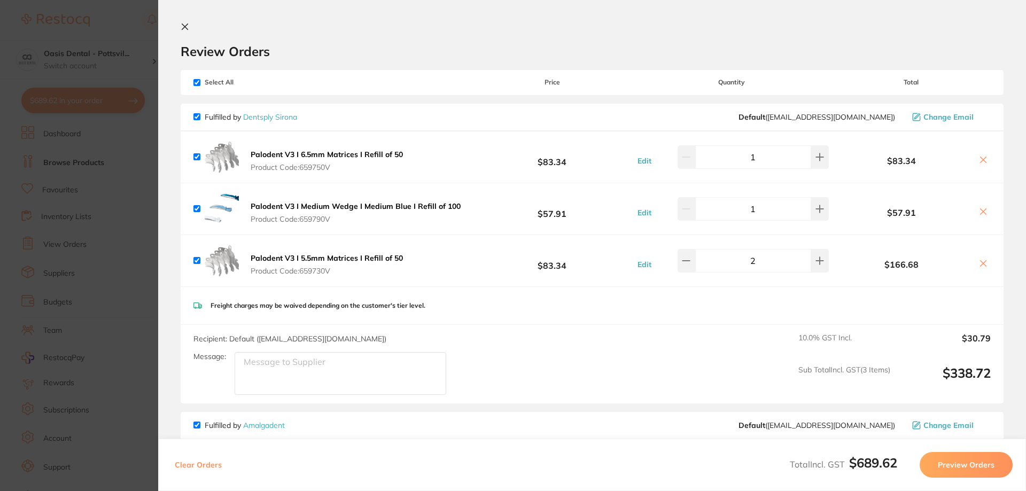
click at [310, 204] on b "Palodent V3 I Medium Wedge I Medium Blue I Refill of 100" at bounding box center [356, 207] width 210 height 10
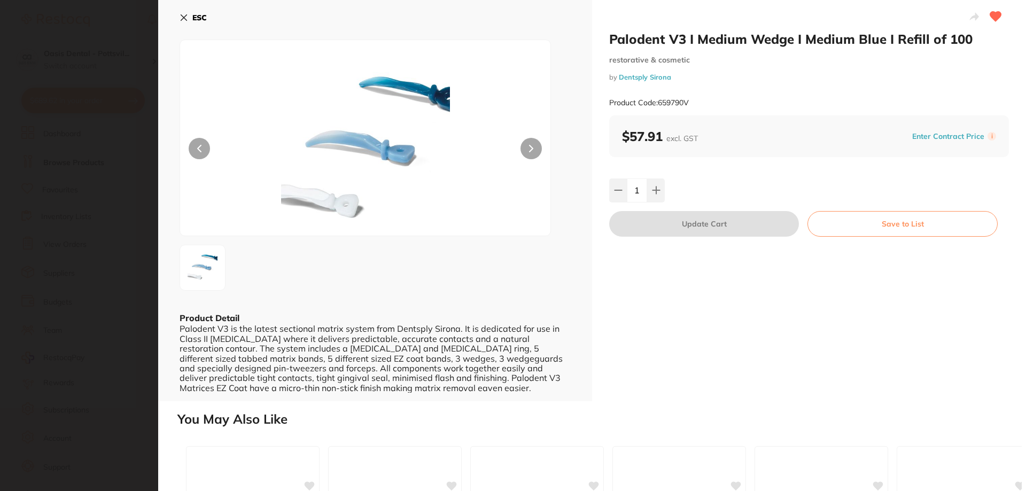
click at [185, 19] on icon at bounding box center [184, 17] width 9 height 9
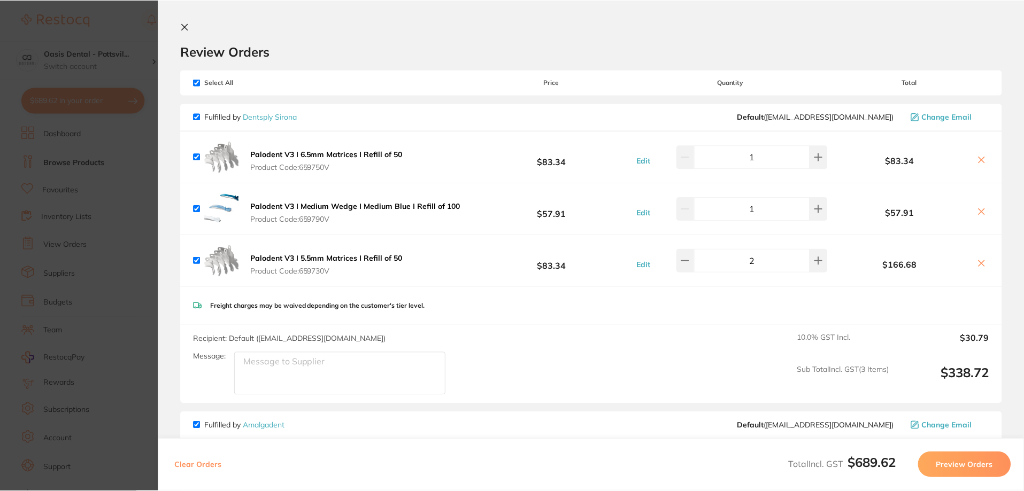
scroll to position [71, 0]
drag, startPoint x: 182, startPoint y: 27, endPoint x: 176, endPoint y: 35, distance: 9.9
click at [180, 21] on section "Review Orders Your orders are being processed and we will notify you once we ha…" at bounding box center [590, 245] width 865 height 491
click at [183, 24] on icon at bounding box center [185, 26] width 9 height 9
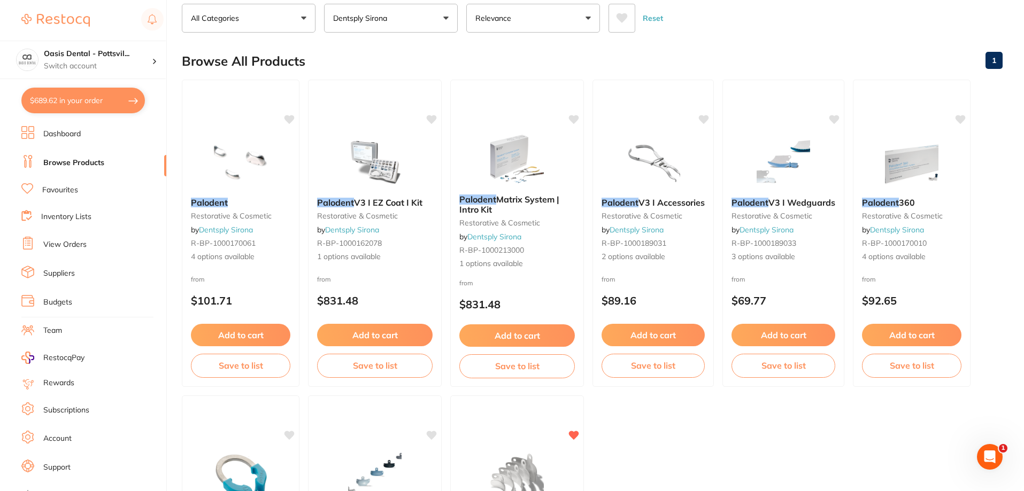
click at [64, 243] on link "View Orders" at bounding box center [64, 244] width 43 height 11
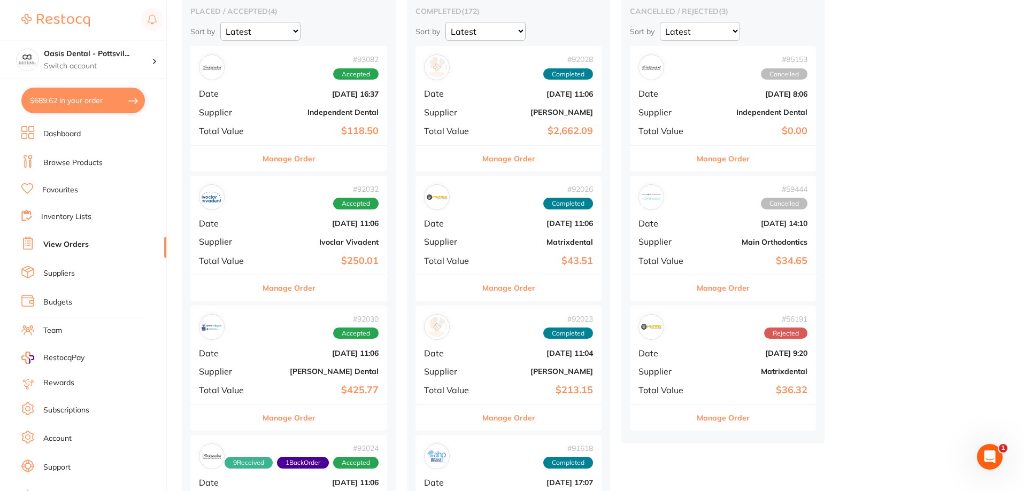
scroll to position [107, 0]
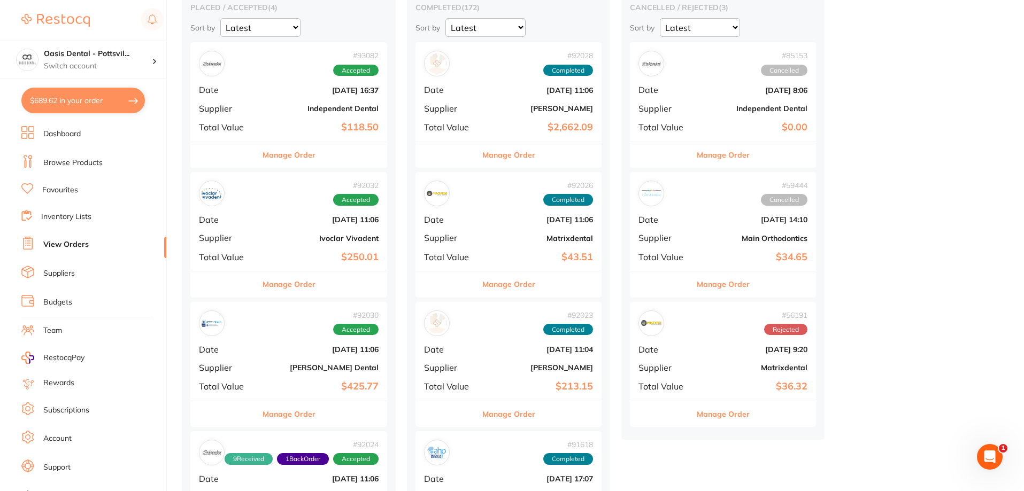
click at [275, 220] on b "Sept 1 2025, 11:06" at bounding box center [322, 219] width 114 height 9
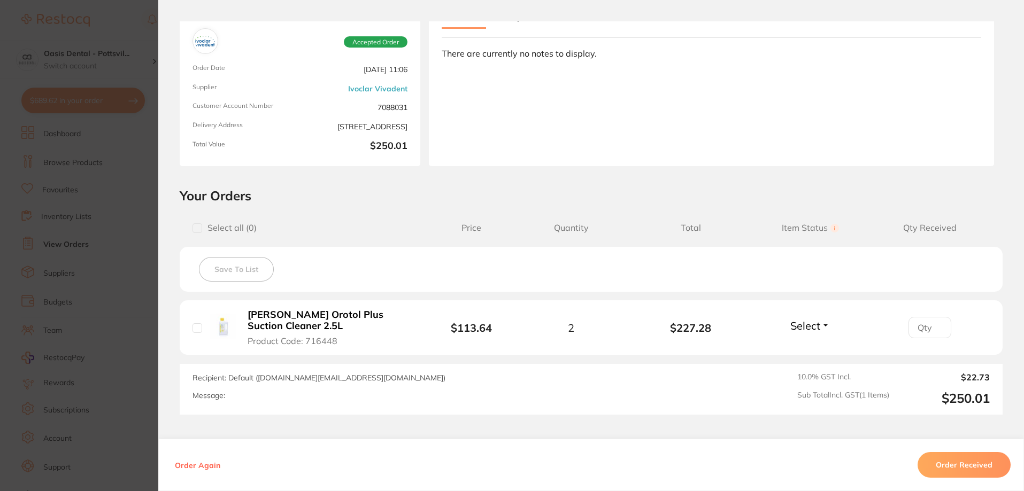
scroll to position [158, 0]
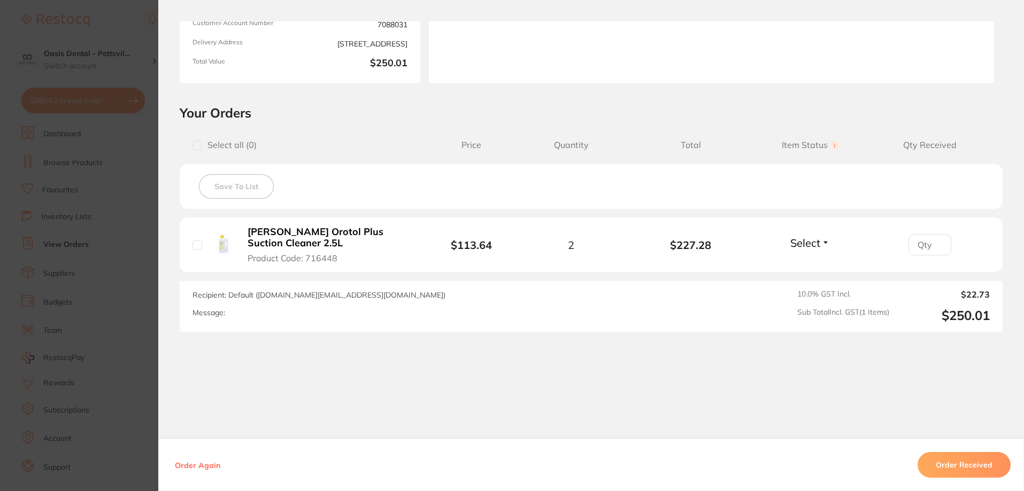
click at [927, 246] on input "number" at bounding box center [929, 244] width 43 height 21
type input "2"
click at [799, 245] on span "Select" at bounding box center [805, 242] width 30 height 13
click at [801, 264] on span "Received" at bounding box center [809, 266] width 27 height 8
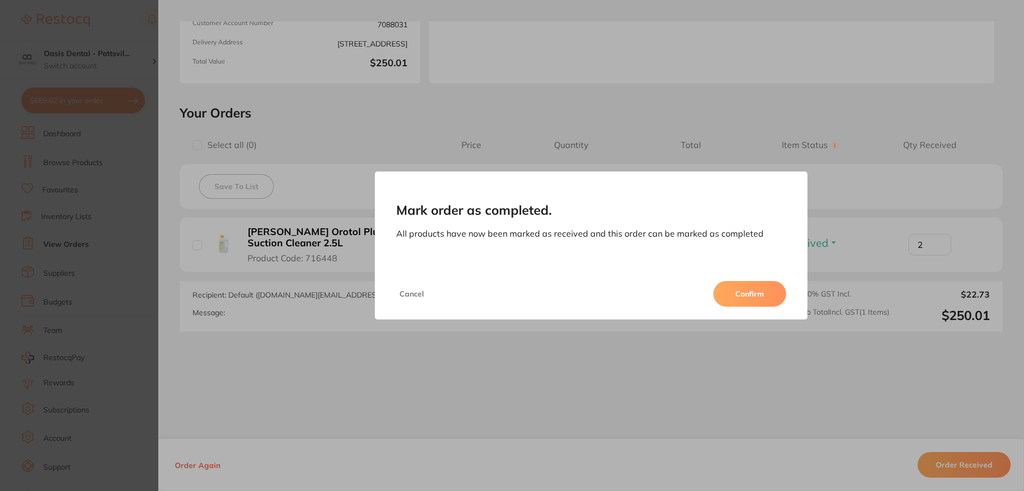
click at [751, 296] on button "Confirm" at bounding box center [749, 294] width 73 height 26
